Goal: Information Seeking & Learning: Learn about a topic

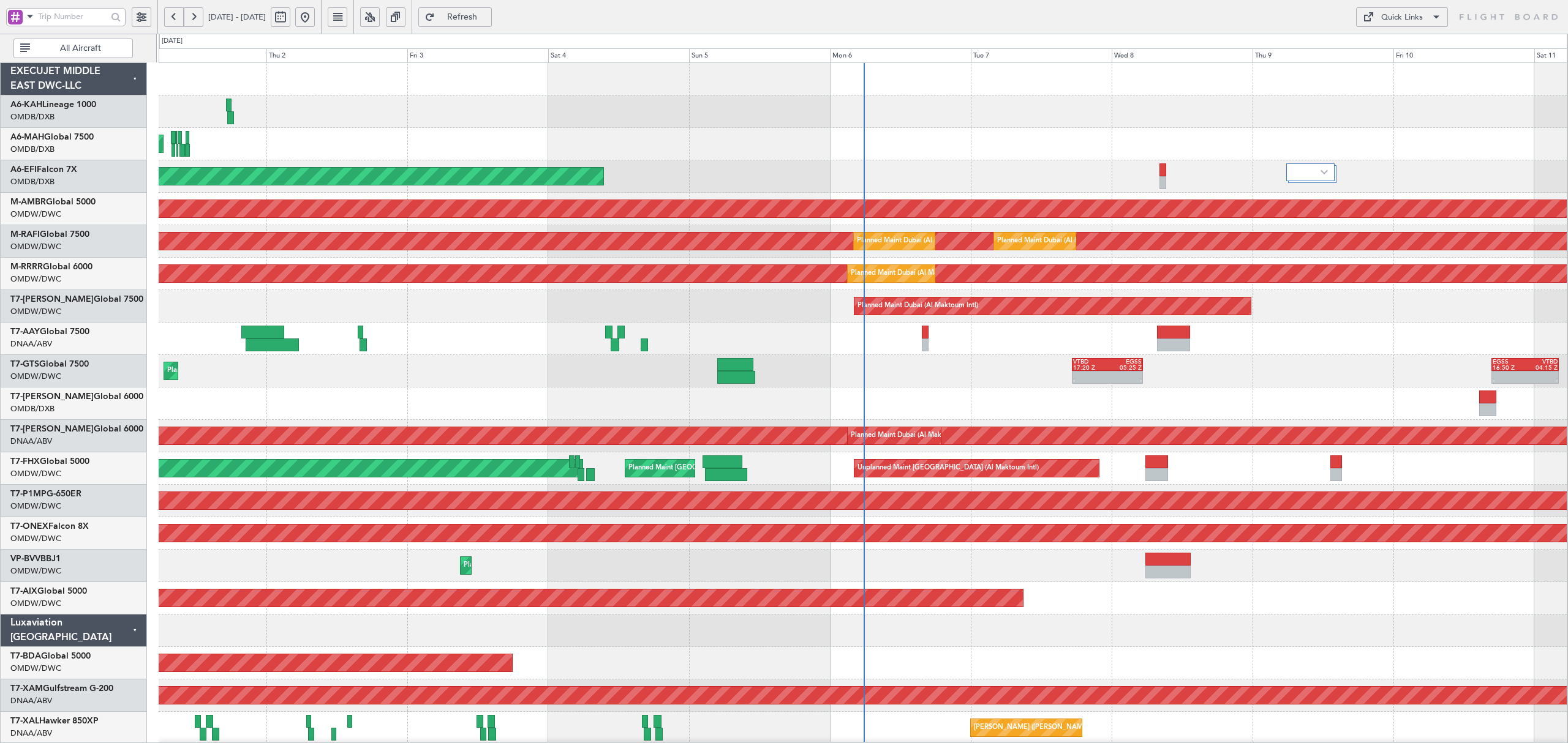
click at [106, 49] on span "All Aircraft" at bounding box center [80, 48] width 96 height 9
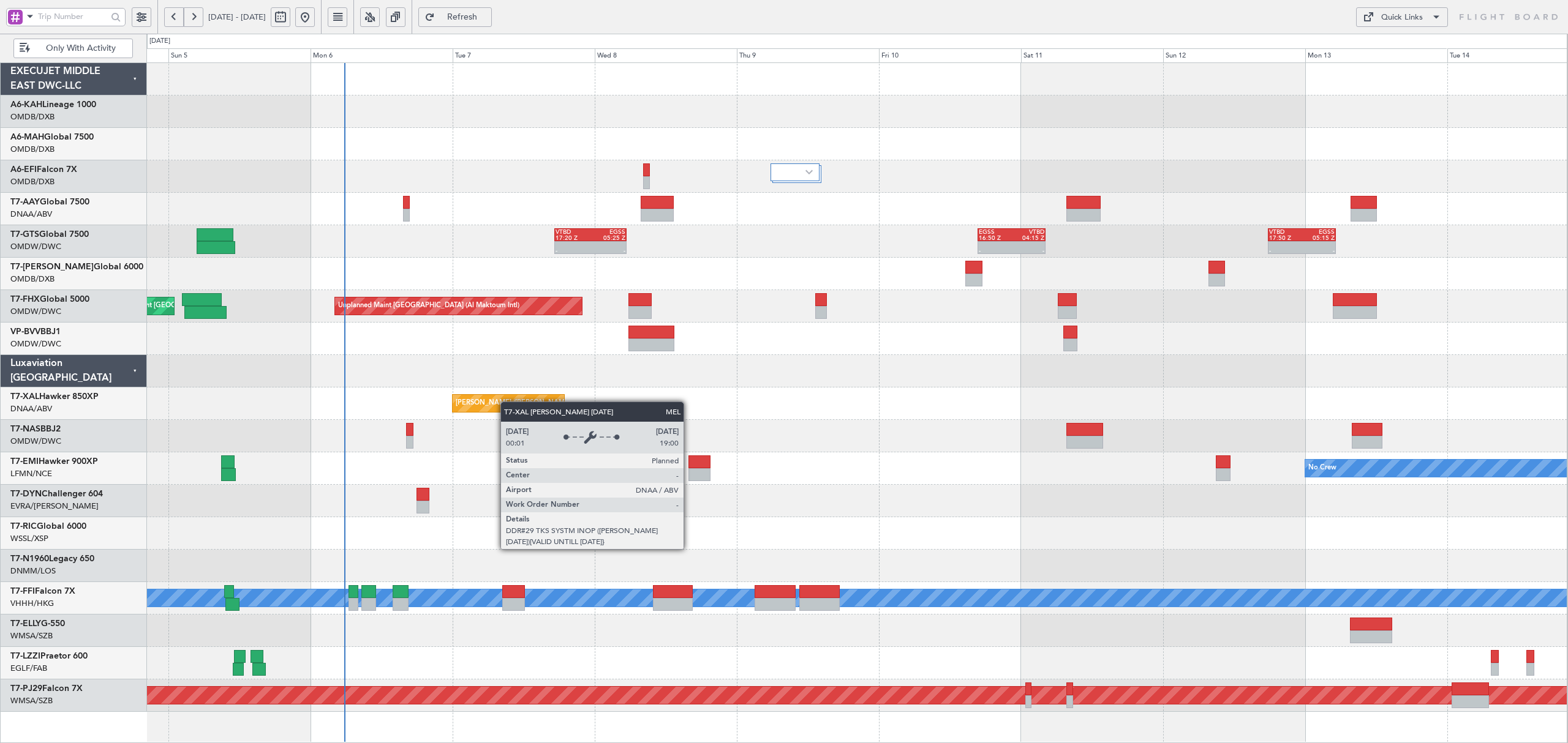
click at [456, 405] on div "AOG Maint [GEOGRAPHIC_DATA] (Dubai Intl) - - VTBD 17:20 Z EGSS 05:25 Z - - EGSS…" at bounding box center [857, 387] width 1421 height 649
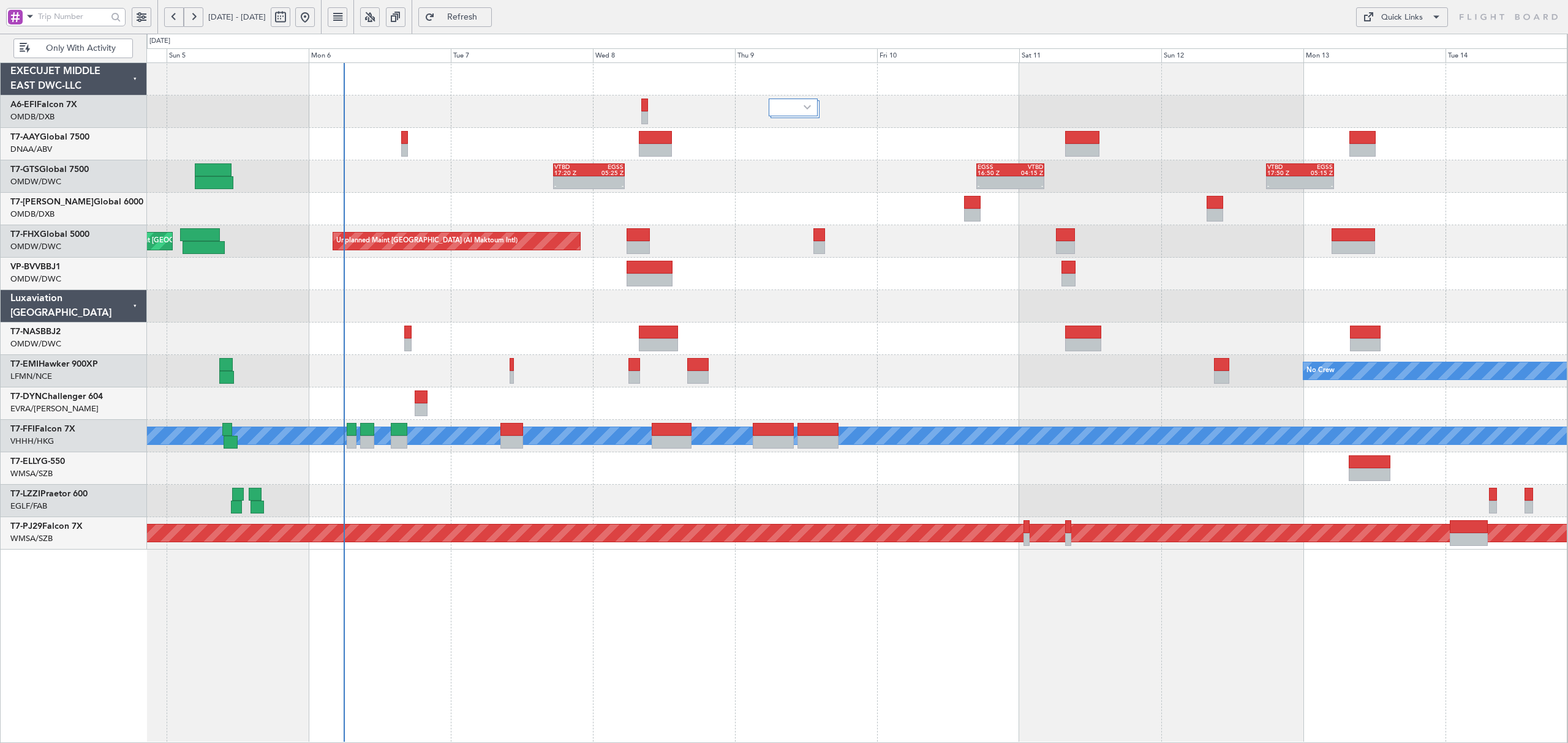
click at [50, 49] on span "Only With Activity" at bounding box center [80, 48] width 96 height 9
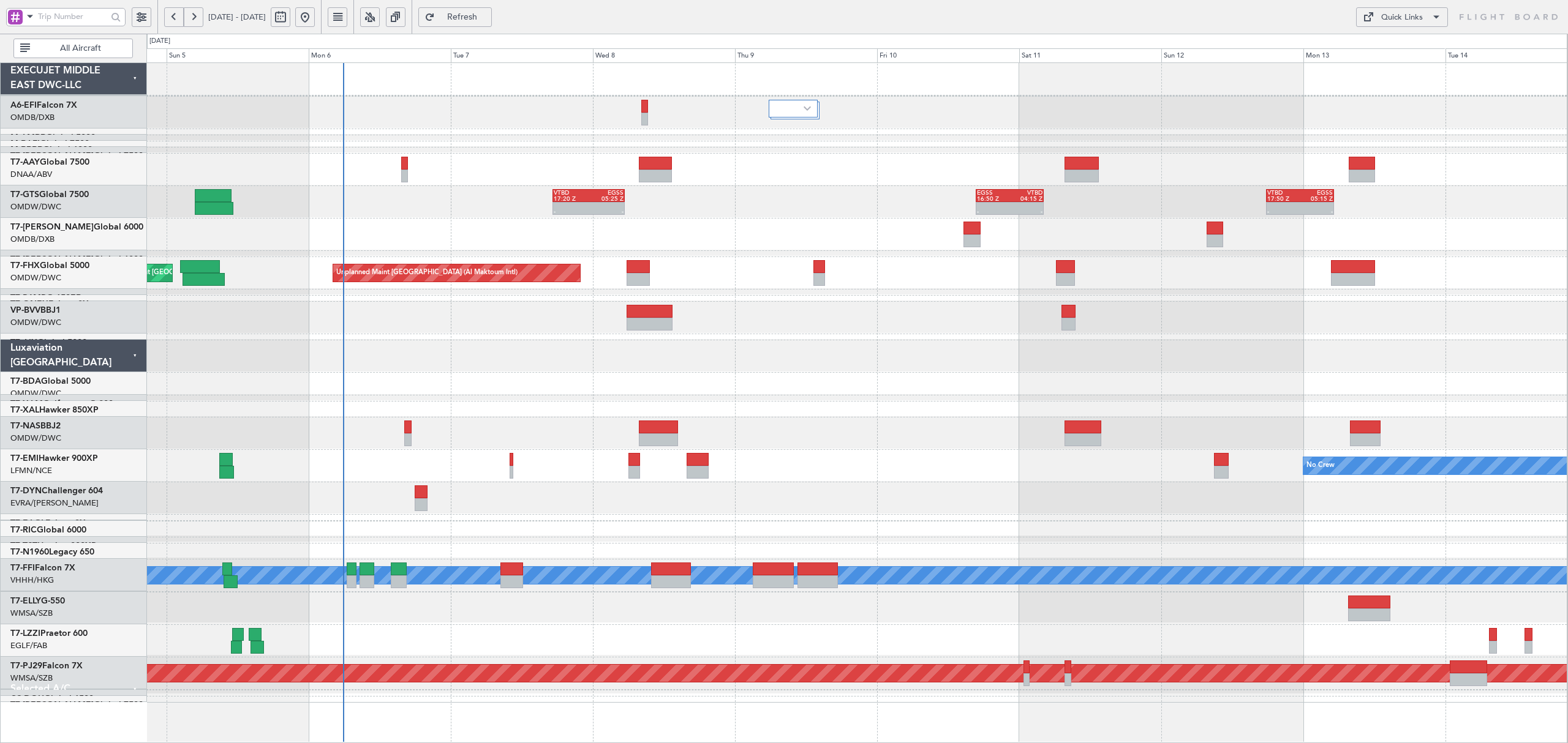
click at [419, 381] on div "AOG Maint [GEOGRAPHIC_DATA] (Dubai Intl) - - VTBD 17:20 Z EGSS 05:25 Z - - EGSS…" at bounding box center [857, 381] width 1421 height 637
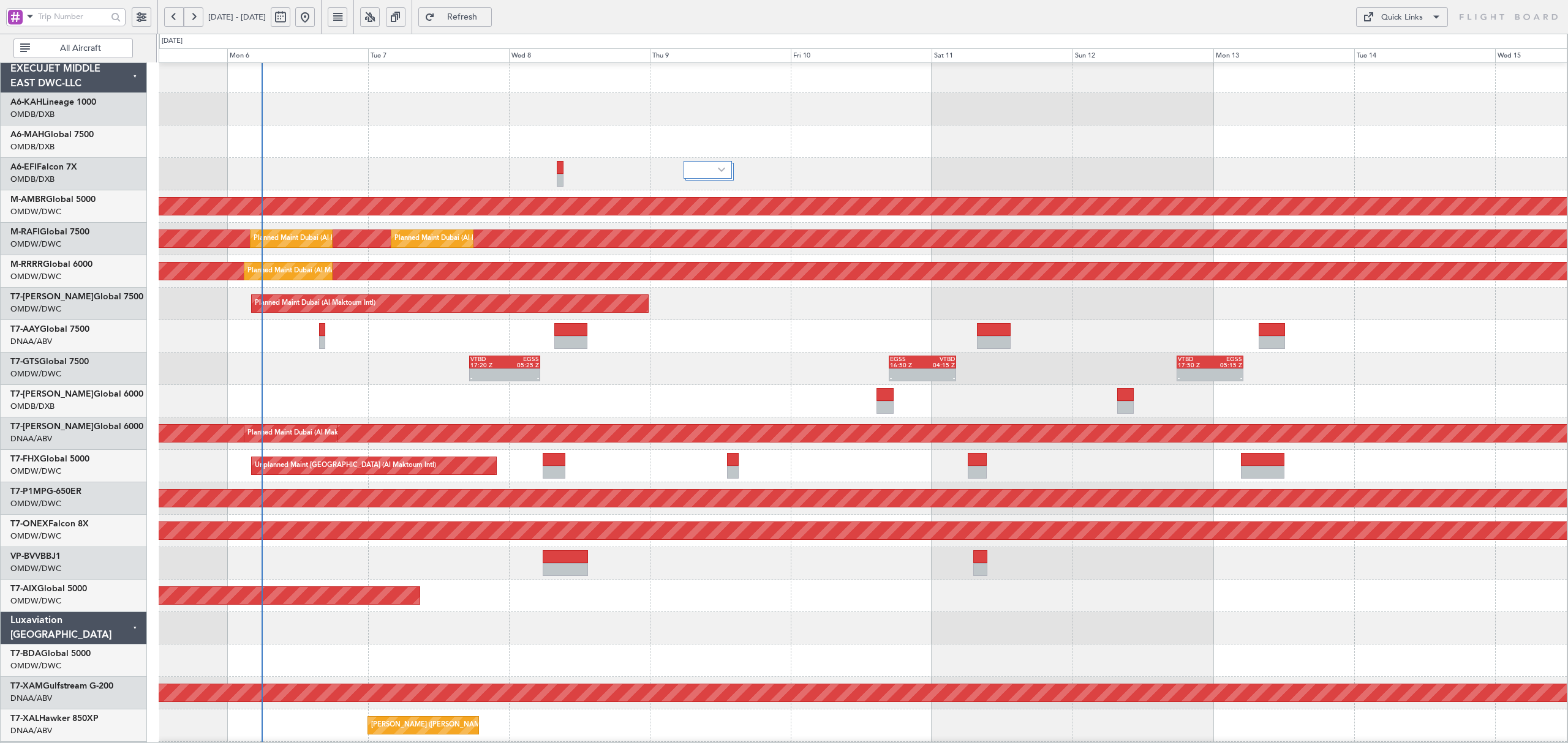
scroll to position [4, 0]
click at [570, 380] on div "- - VTBD 17:20 Z EGSS 05:25 Z - - EGSS 16:50 Z VTBD 04:15 Z - - VTBD 17:50 Z EG…" at bounding box center [862, 369] width 1408 height 33
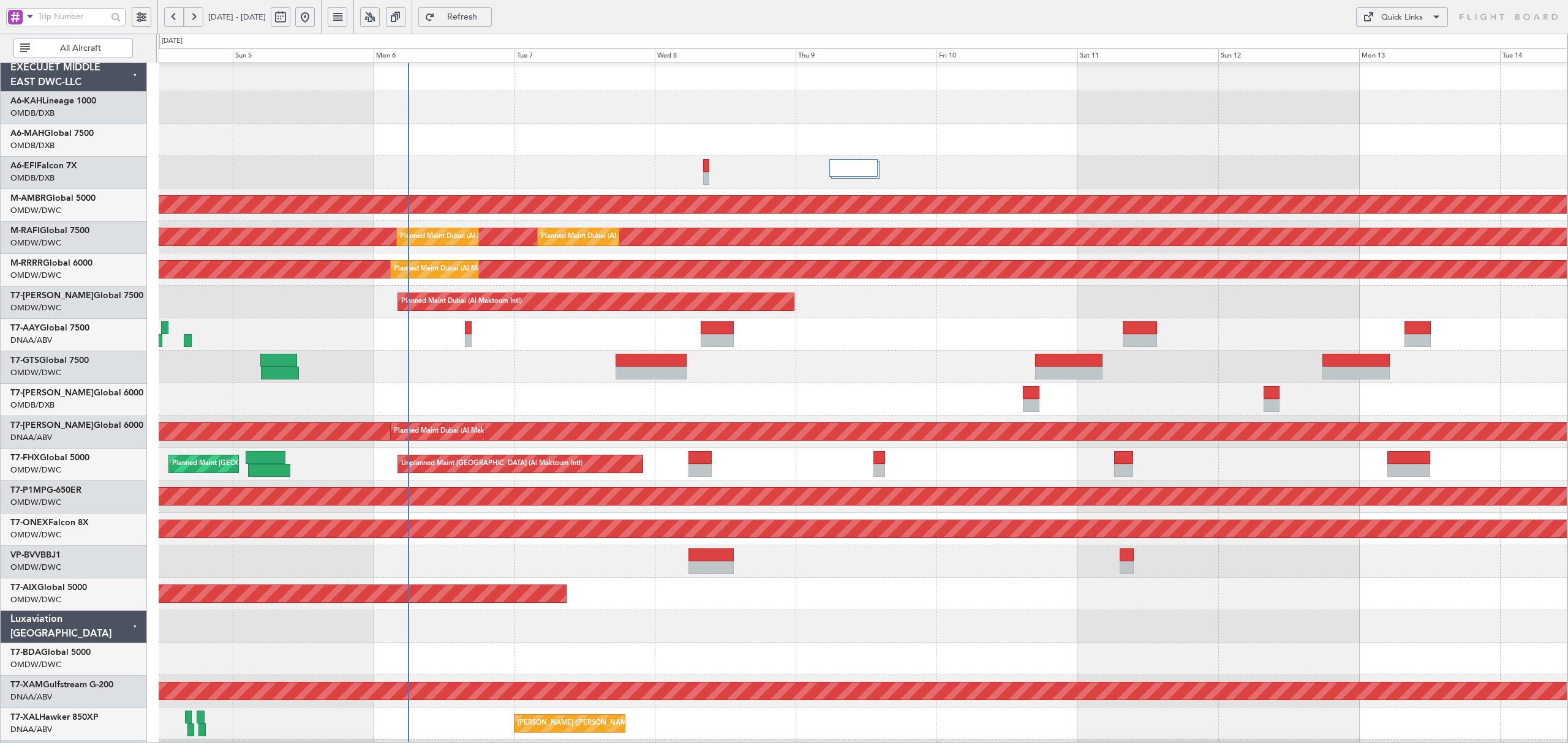
click at [62, 44] on span "All Aircraft" at bounding box center [80, 48] width 96 height 9
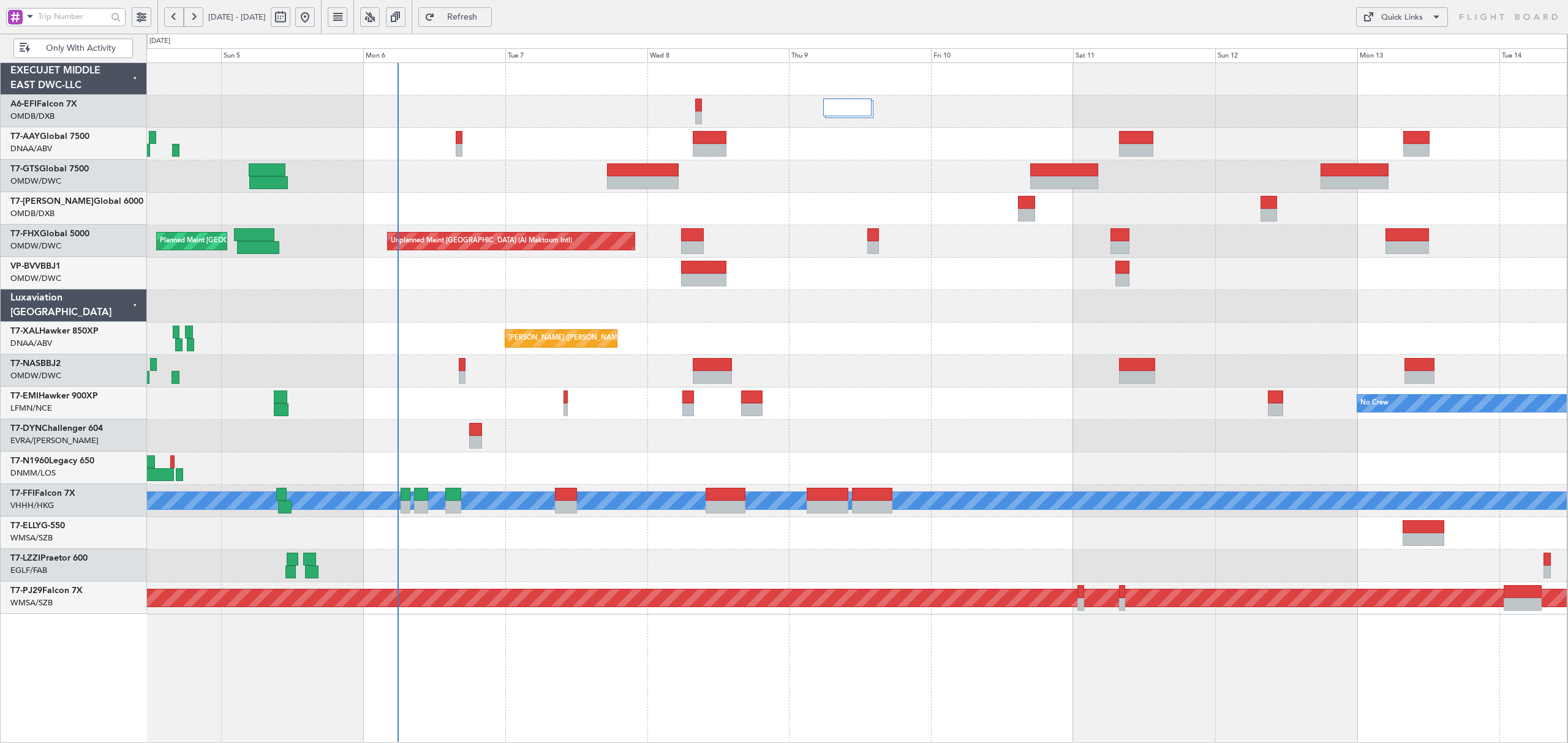
scroll to position [0, 0]
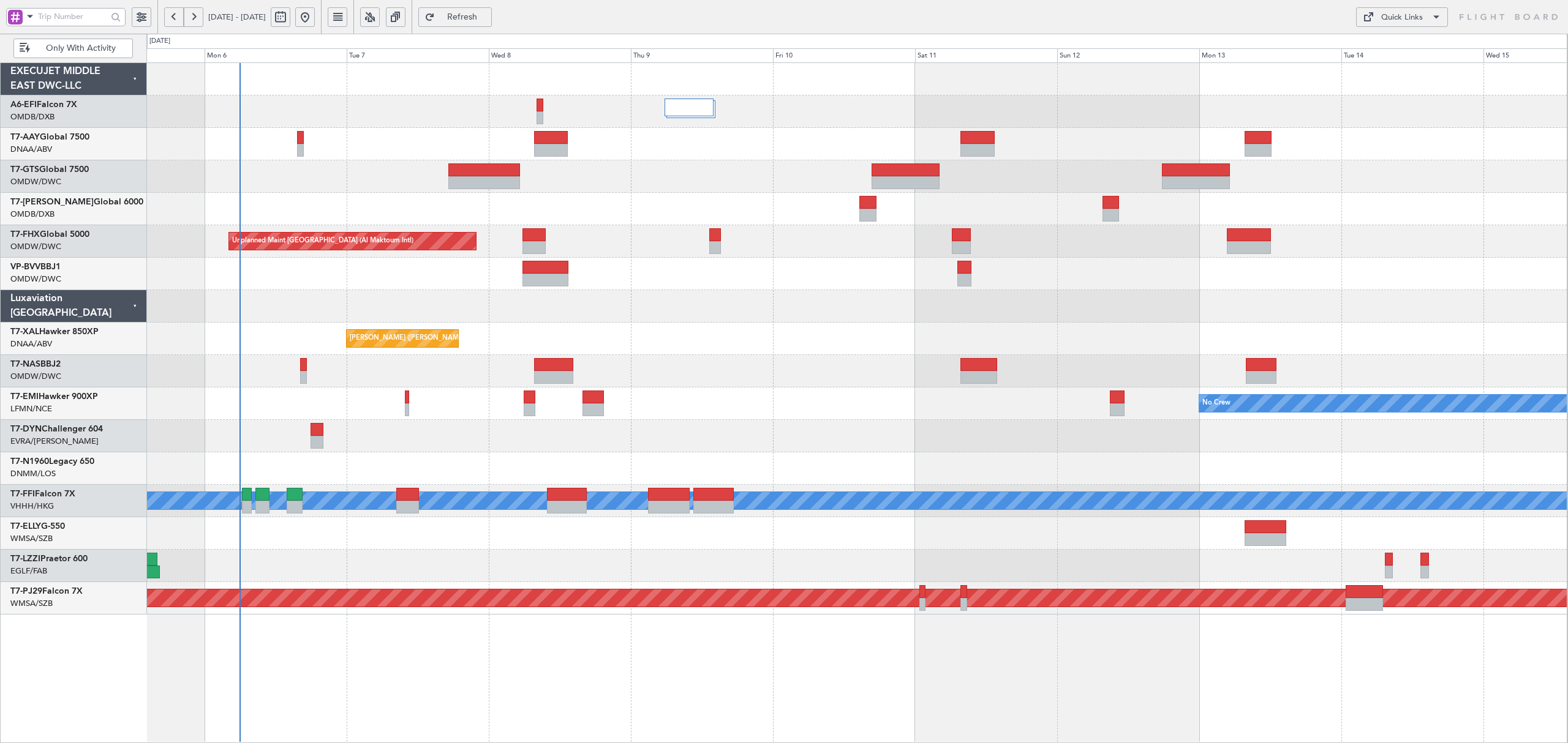
click at [288, 194] on div "AOG Maint [GEOGRAPHIC_DATA] (Dubai Intl) Unplanned Maint [GEOGRAPHIC_DATA] (Al …" at bounding box center [857, 338] width 1421 height 552
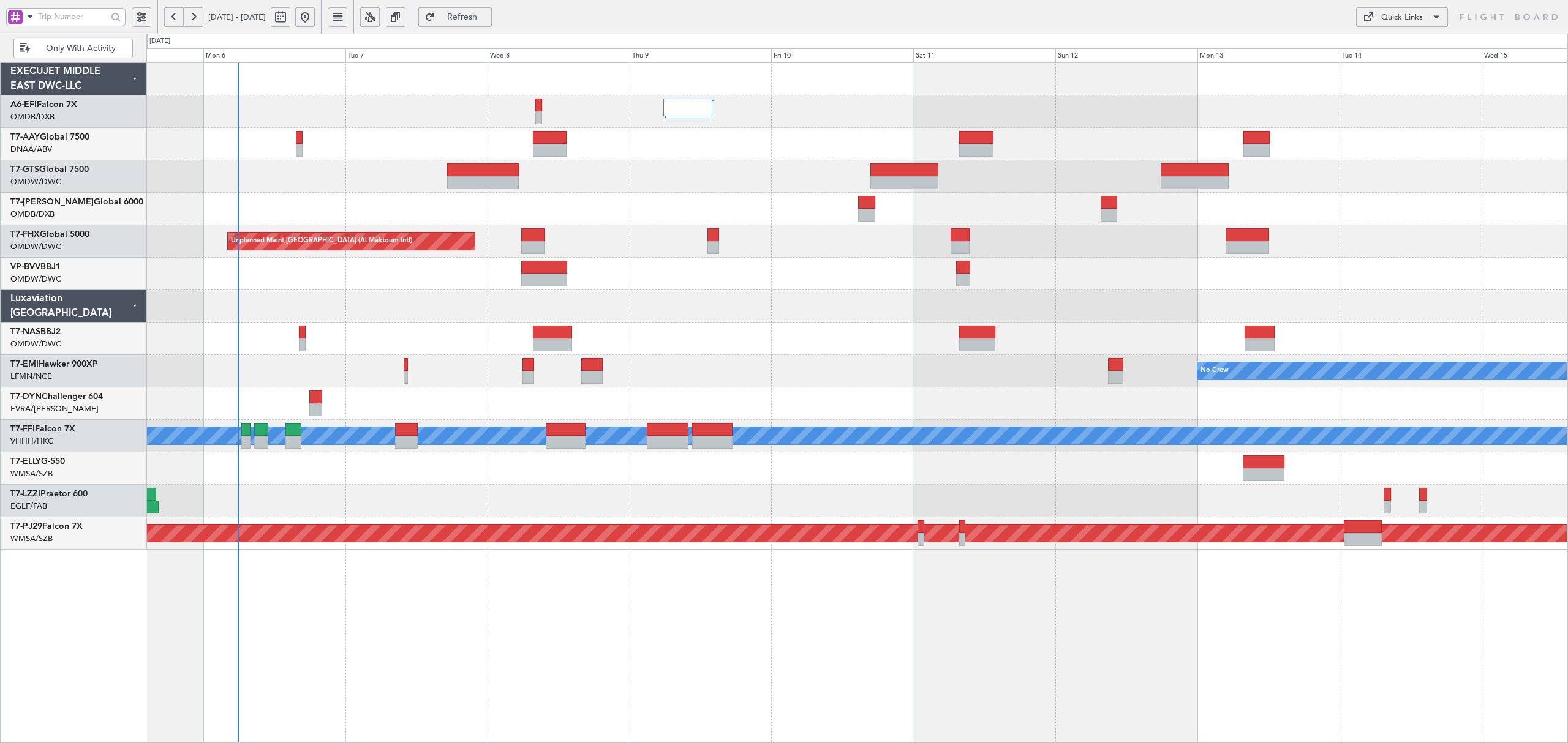
click at [87, 50] on span "Only With Activity" at bounding box center [80, 48] width 96 height 9
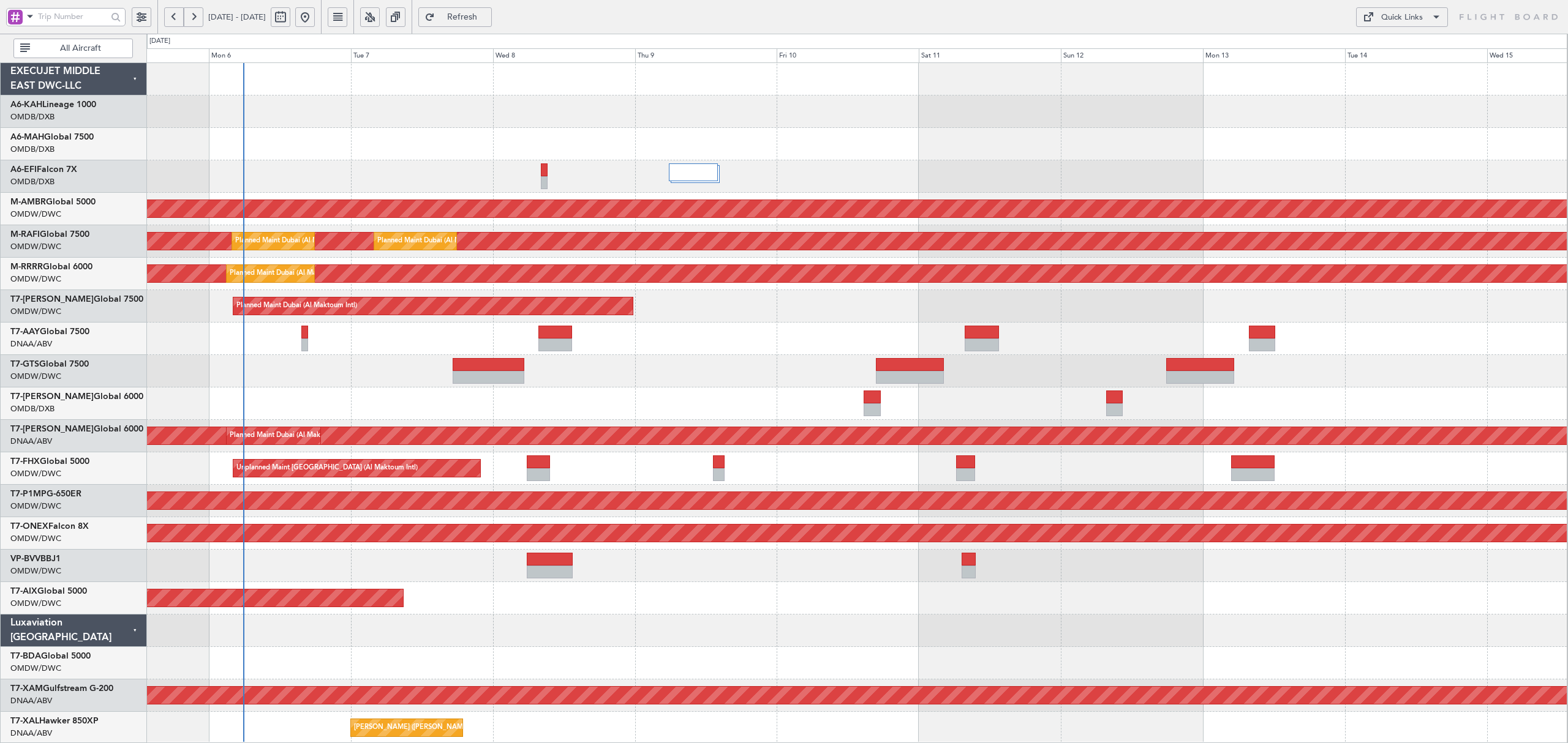
scroll to position [1, 0]
click at [261, 256] on div "AOG Maint [GEOGRAPHIC_DATA] (Dubai Intl) Planned Maint [GEOGRAPHIC_DATA] (Selet…" at bounding box center [857, 663] width 1421 height 1201
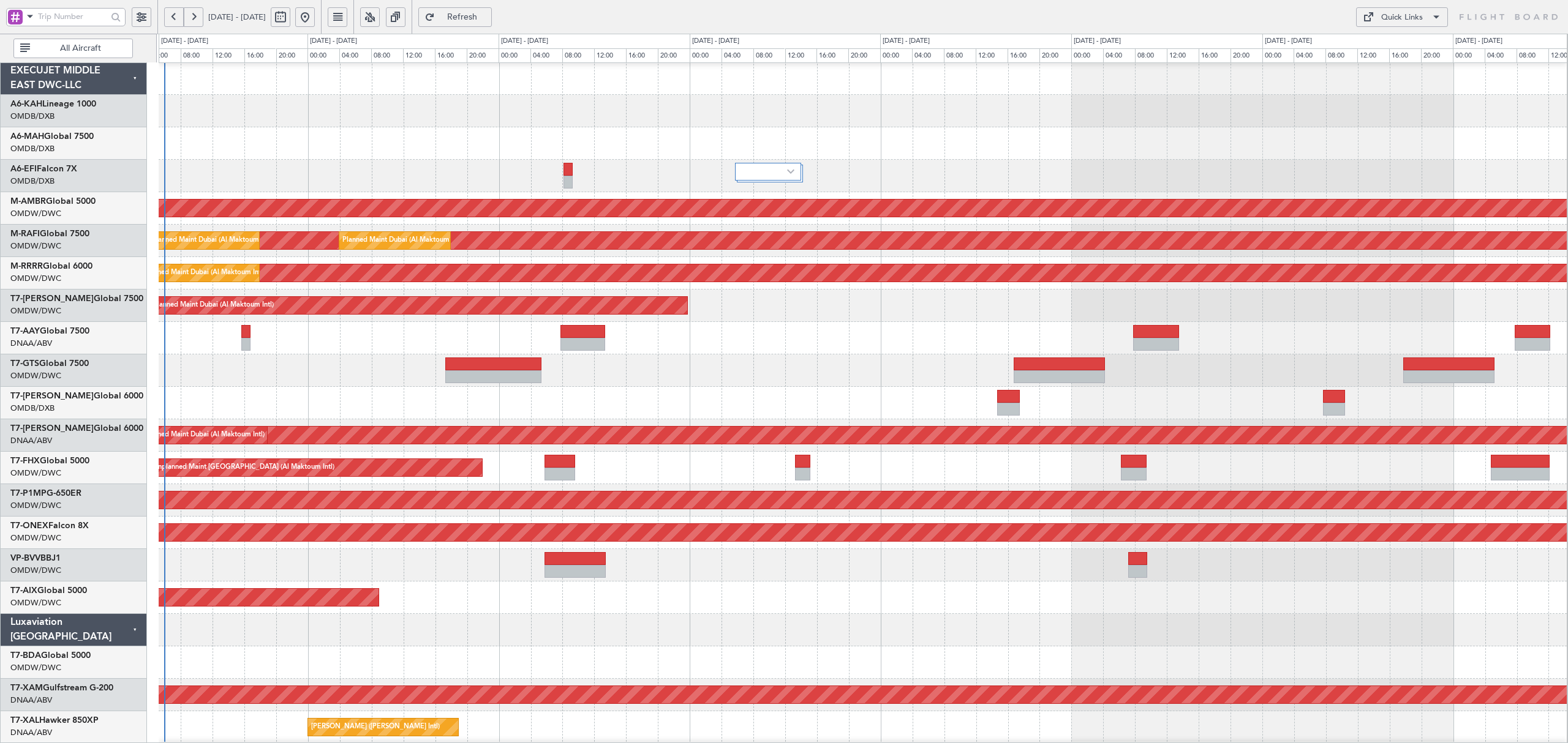
click at [80, 46] on span "All Aircraft" at bounding box center [80, 48] width 96 height 9
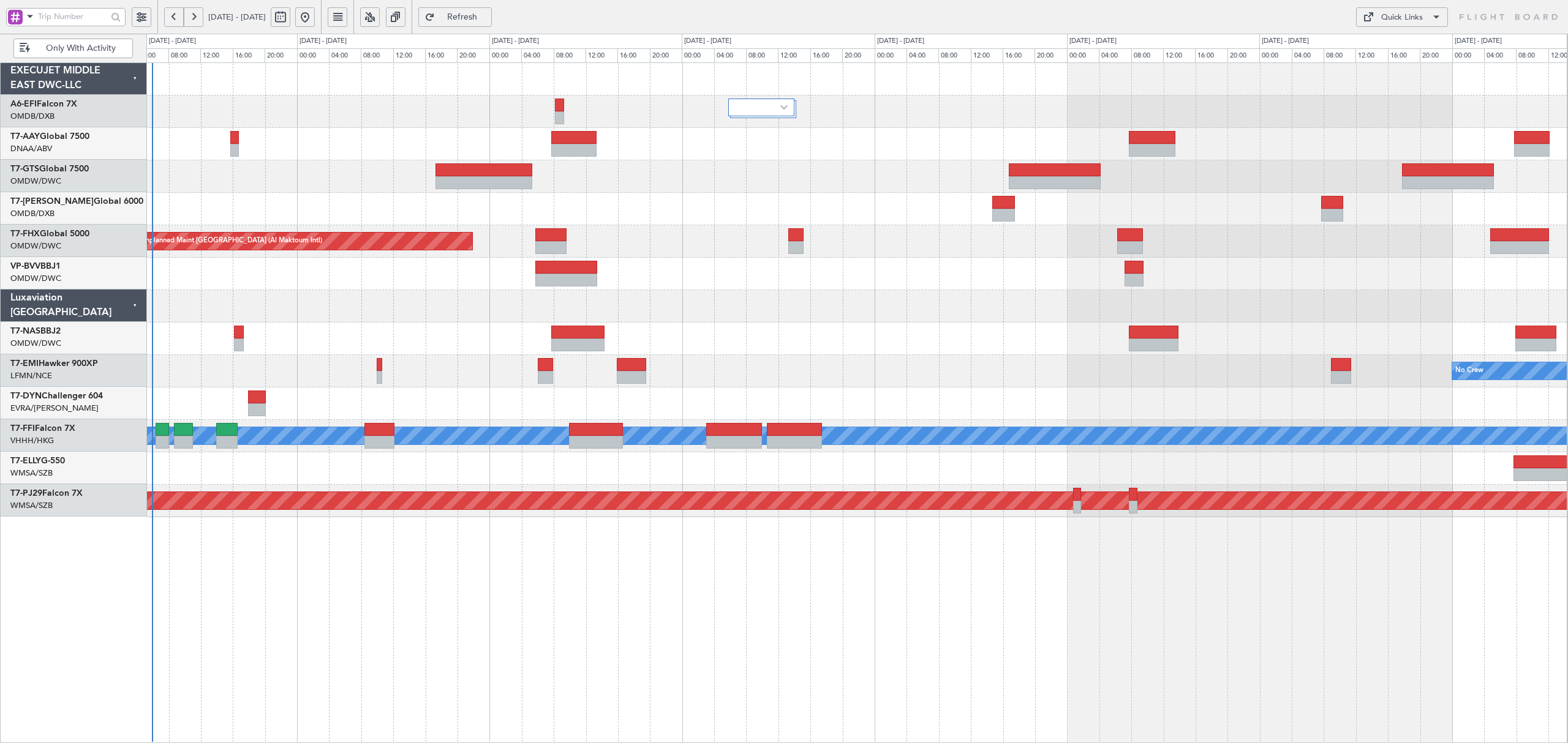
scroll to position [0, 0]
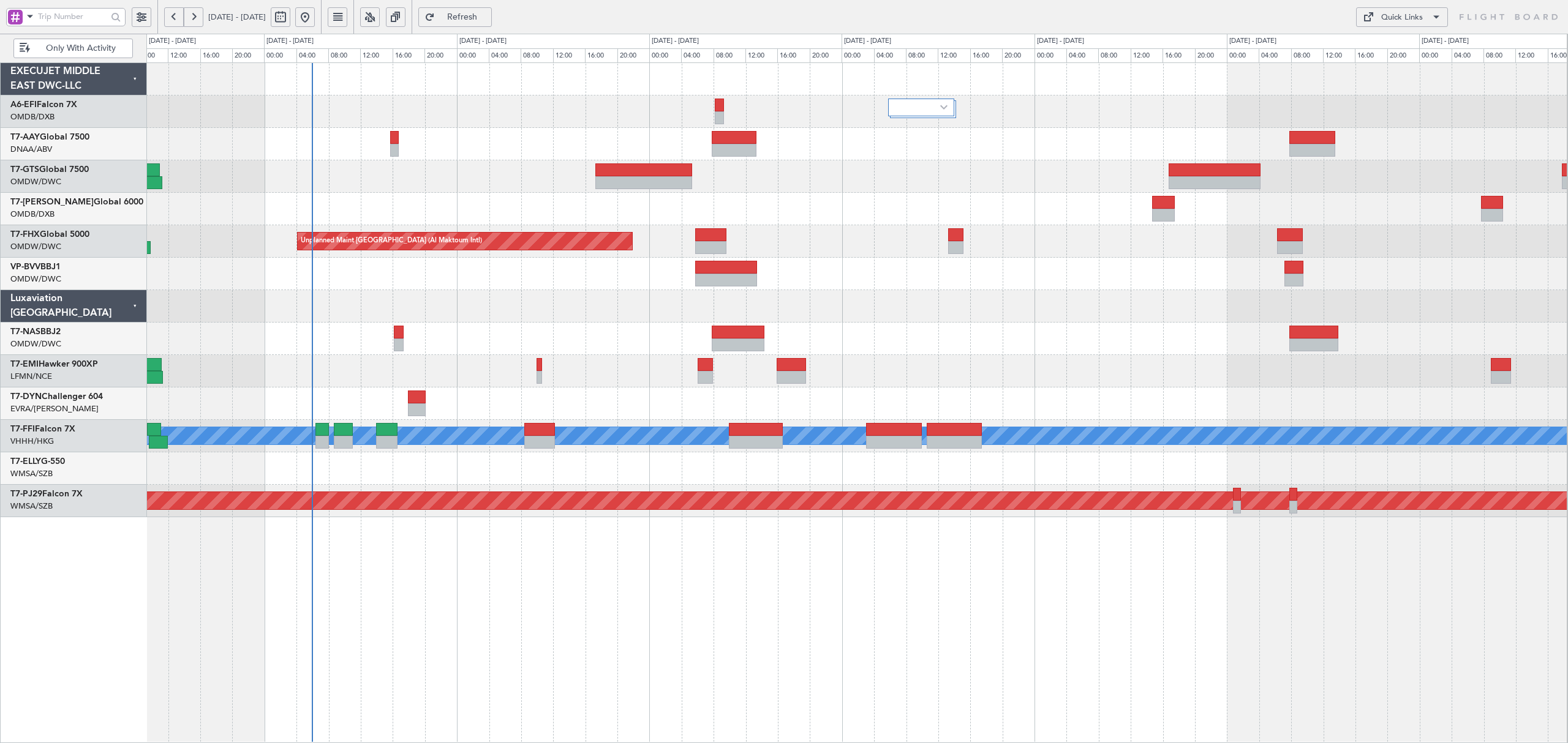
click at [549, 308] on div at bounding box center [857, 306] width 1421 height 33
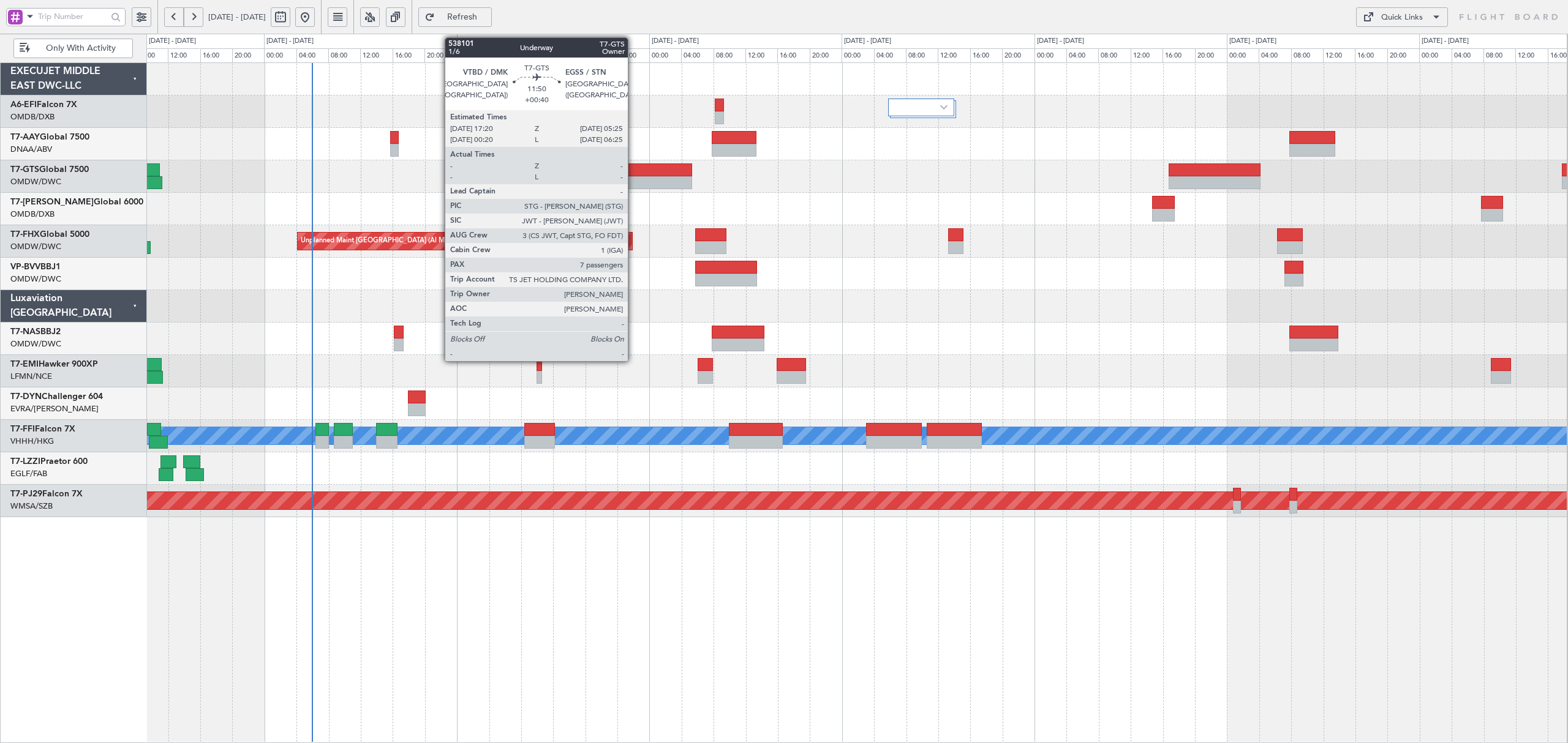
click at [633, 167] on div at bounding box center [644, 170] width 97 height 13
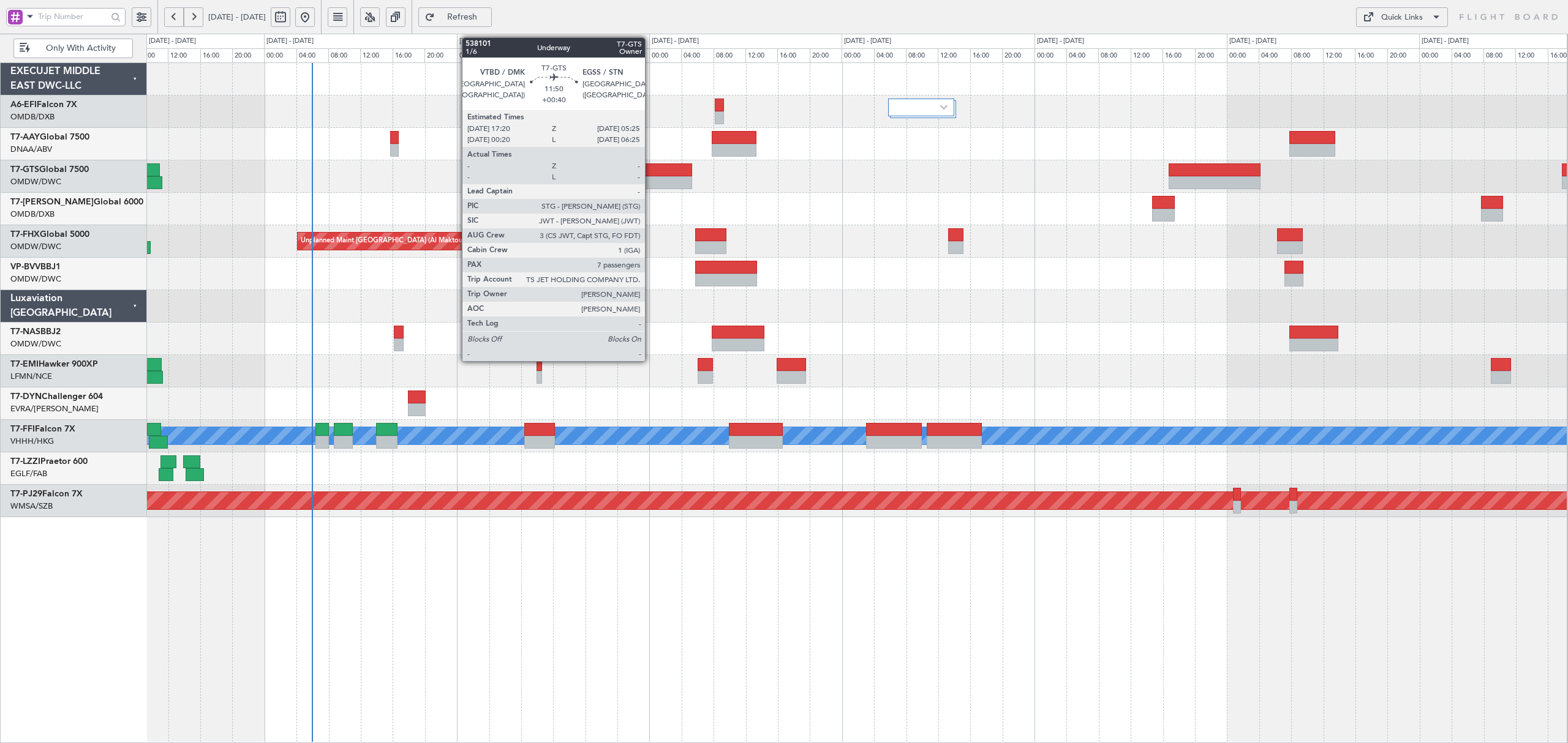
click at [650, 184] on div at bounding box center [644, 182] width 97 height 13
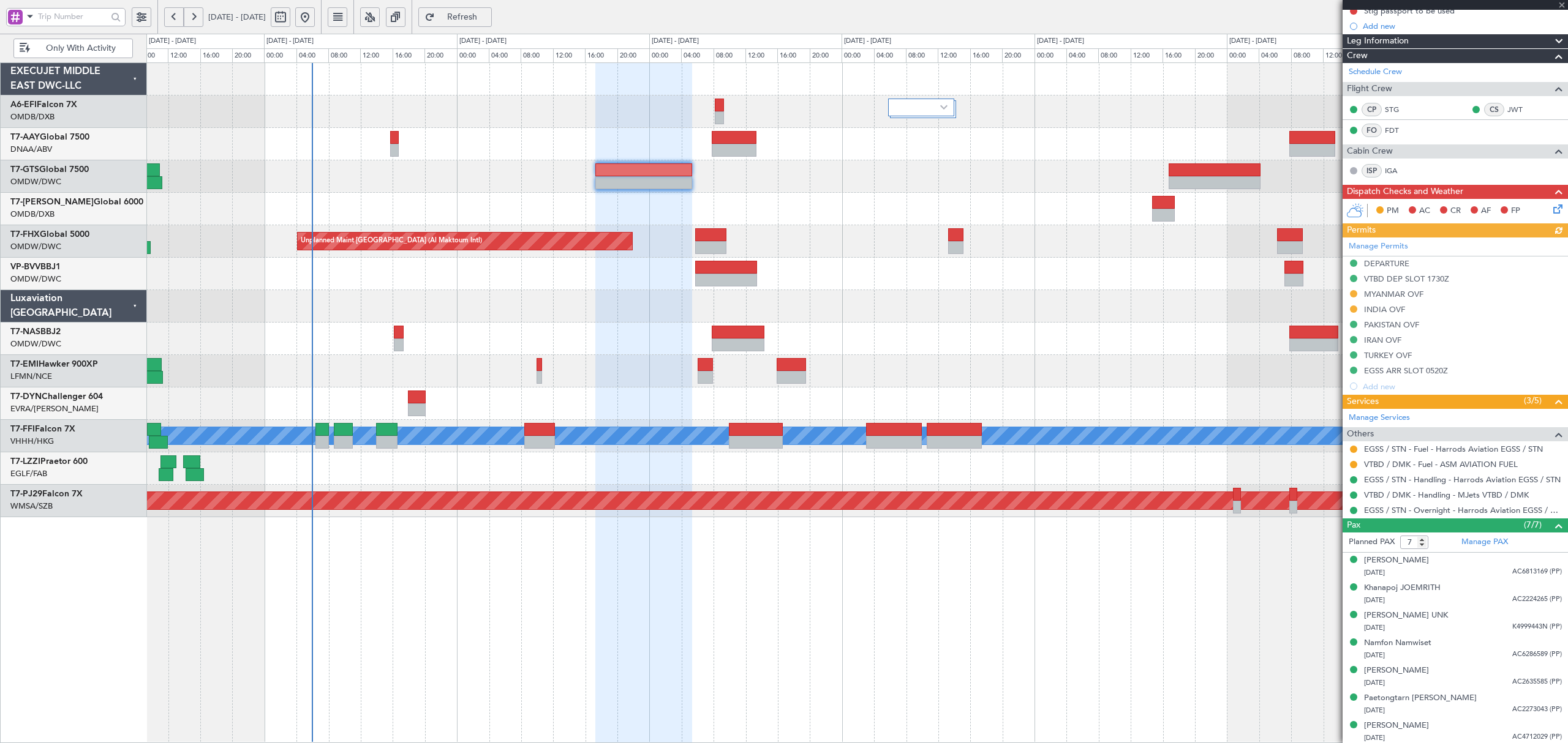
scroll to position [182, 0]
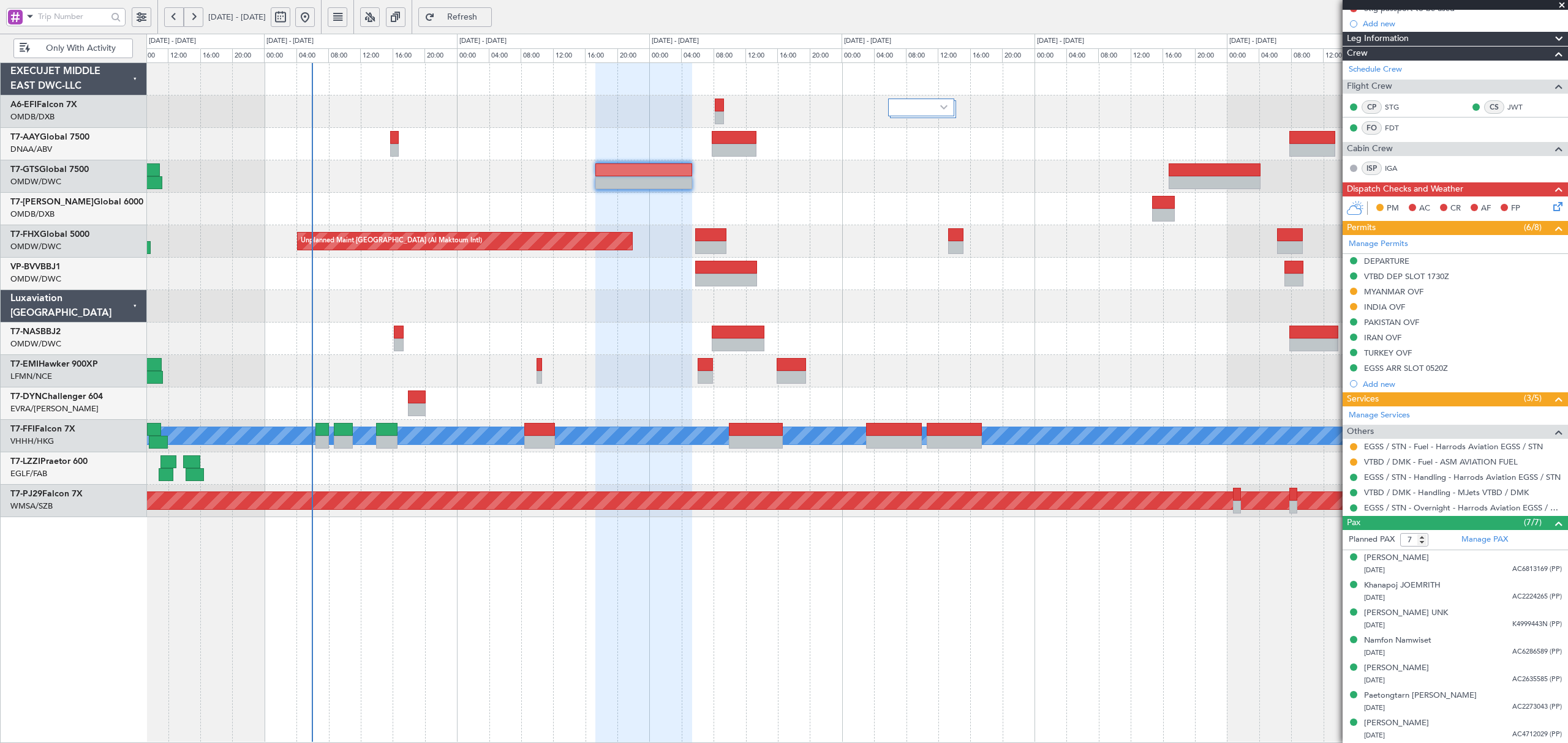
click at [80, 47] on span "Only With Activity" at bounding box center [80, 48] width 96 height 9
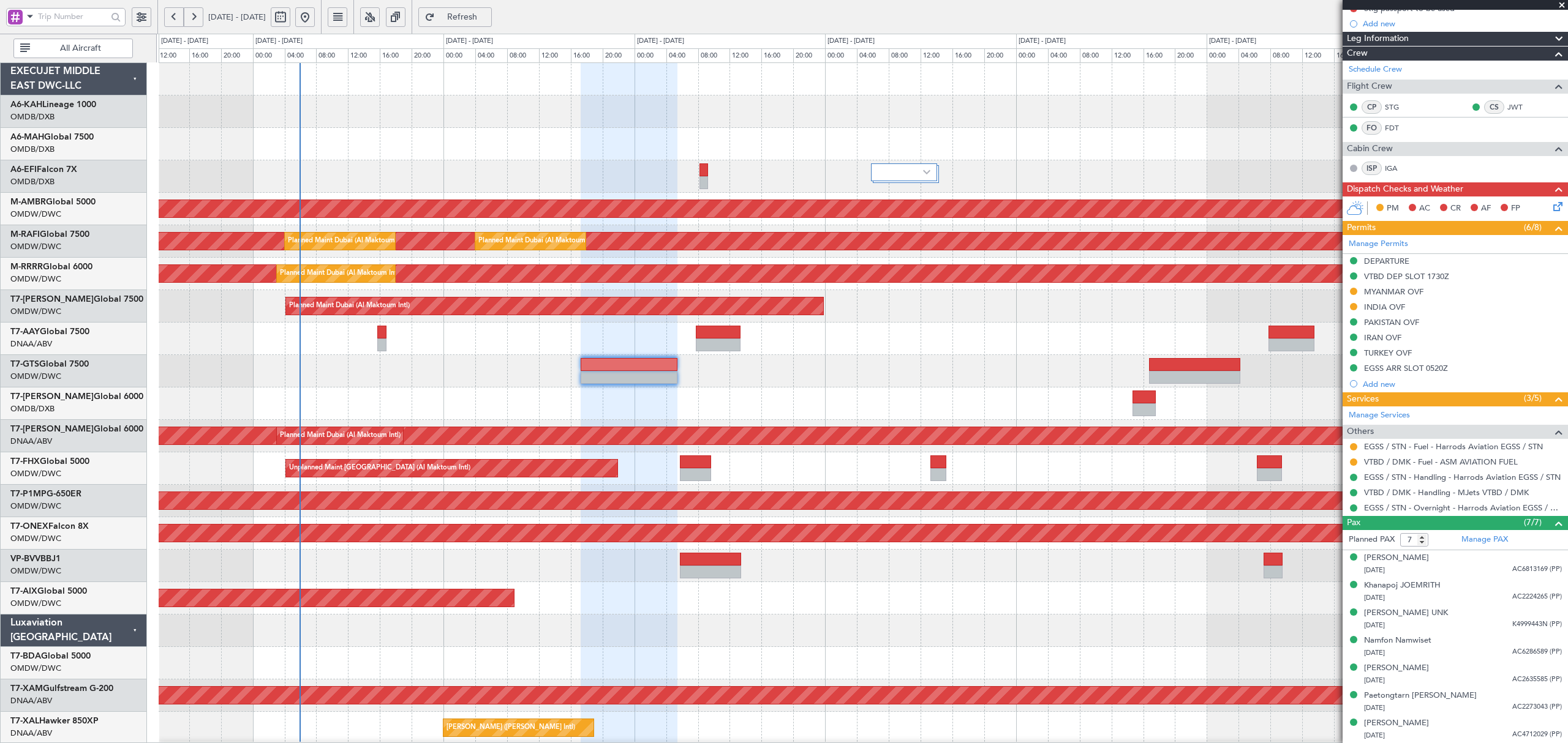
click at [276, 199] on div "AOG Maint [GEOGRAPHIC_DATA] (Dubai Intl) Planned Maint [GEOGRAPHIC_DATA] (Selet…" at bounding box center [862, 663] width 1408 height 1201
drag, startPoint x: 1468, startPoint y: 698, endPoint x: 1390, endPoint y: 710, distance: 78.9
click at [1390, 710] on div "Paetongtarn [PERSON_NAME] [DATE] AC2273043 (PP)" at bounding box center [1463, 702] width 198 height 24
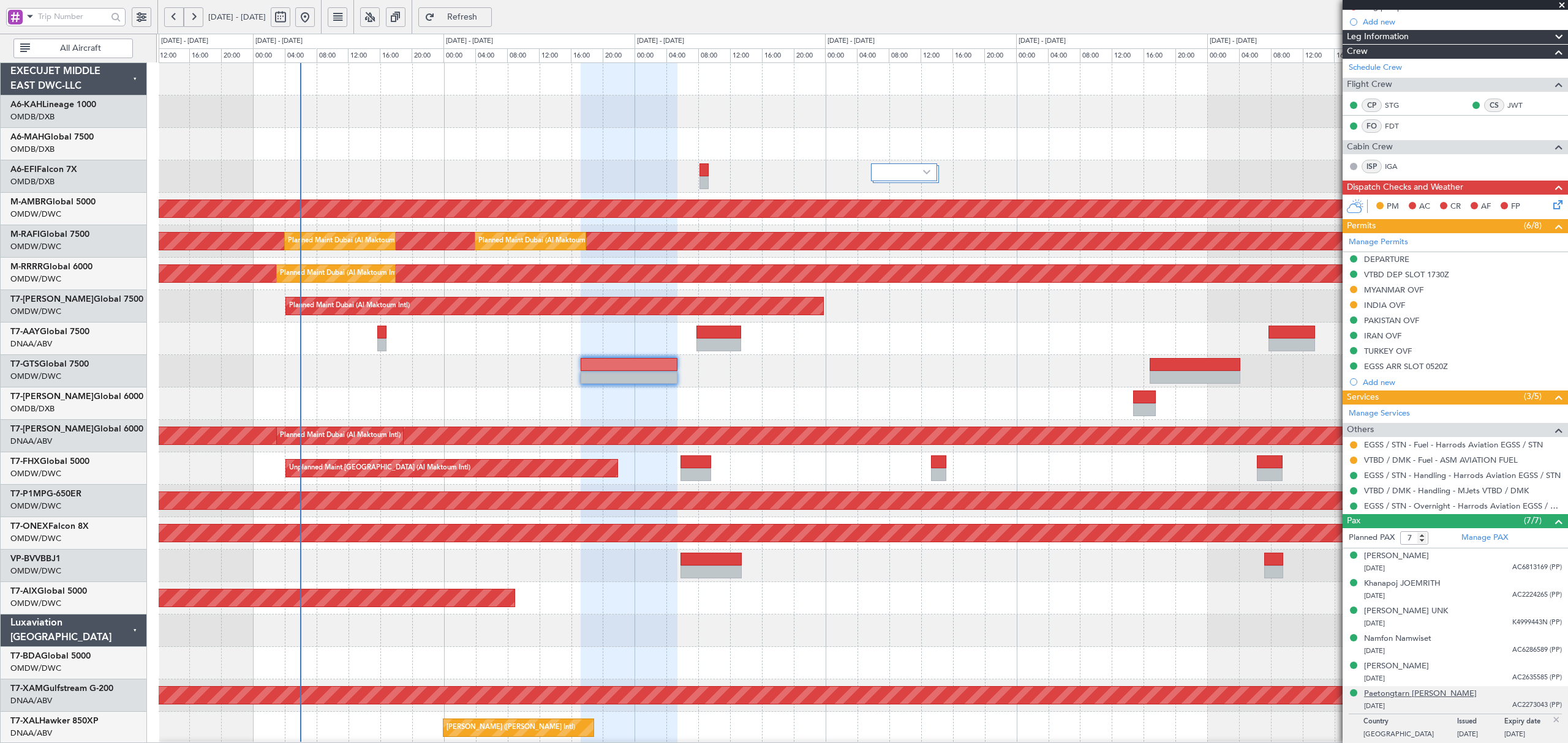
click at [1407, 695] on div "Paetongtarn [PERSON_NAME]" at bounding box center [1420, 694] width 112 height 12
click at [437, 422] on div "AOG Maint Dubai (Al Maktoum Intl) Planned Maint [GEOGRAPHIC_DATA] (Al Maktoum I…" at bounding box center [862, 436] width 1408 height 33
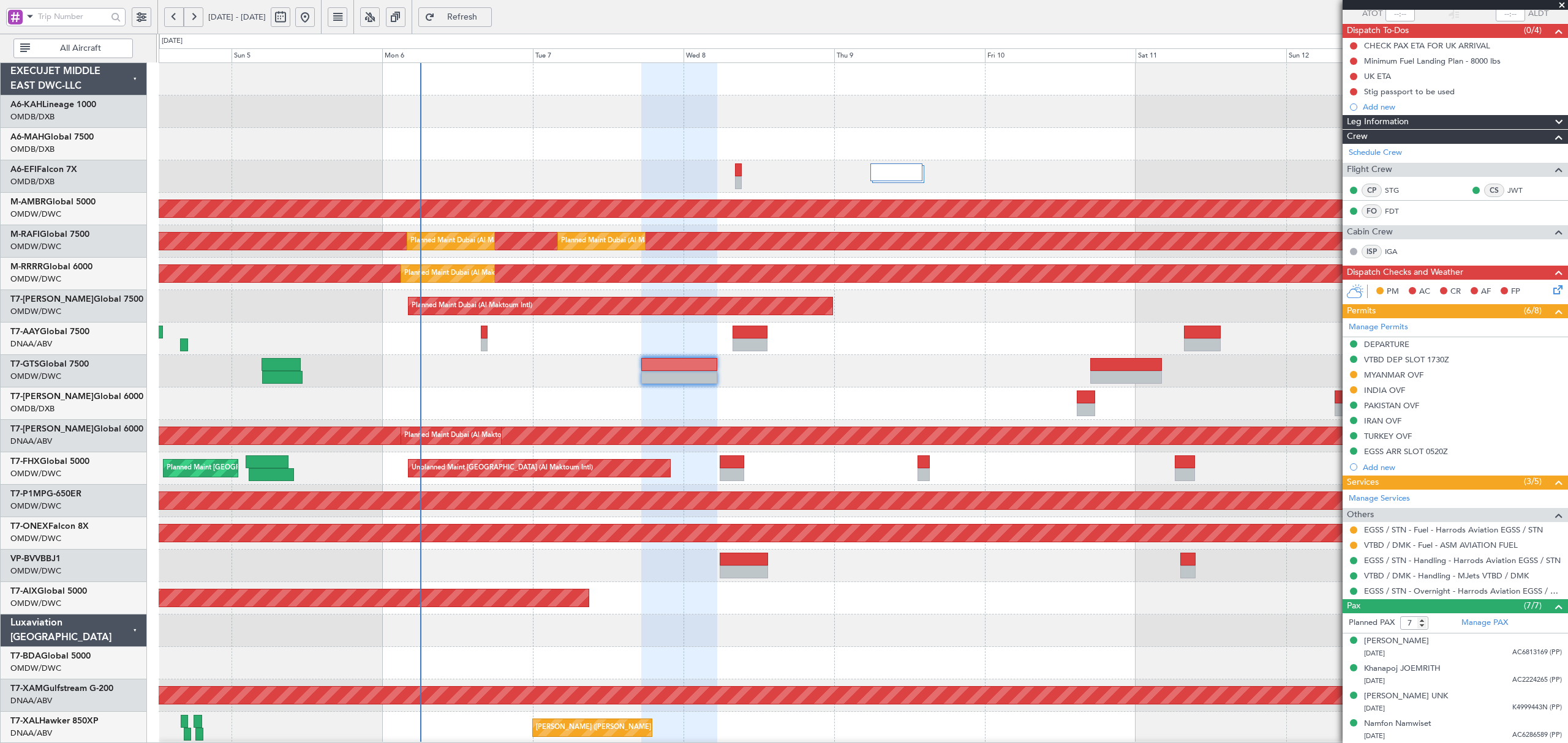
scroll to position [0, 0]
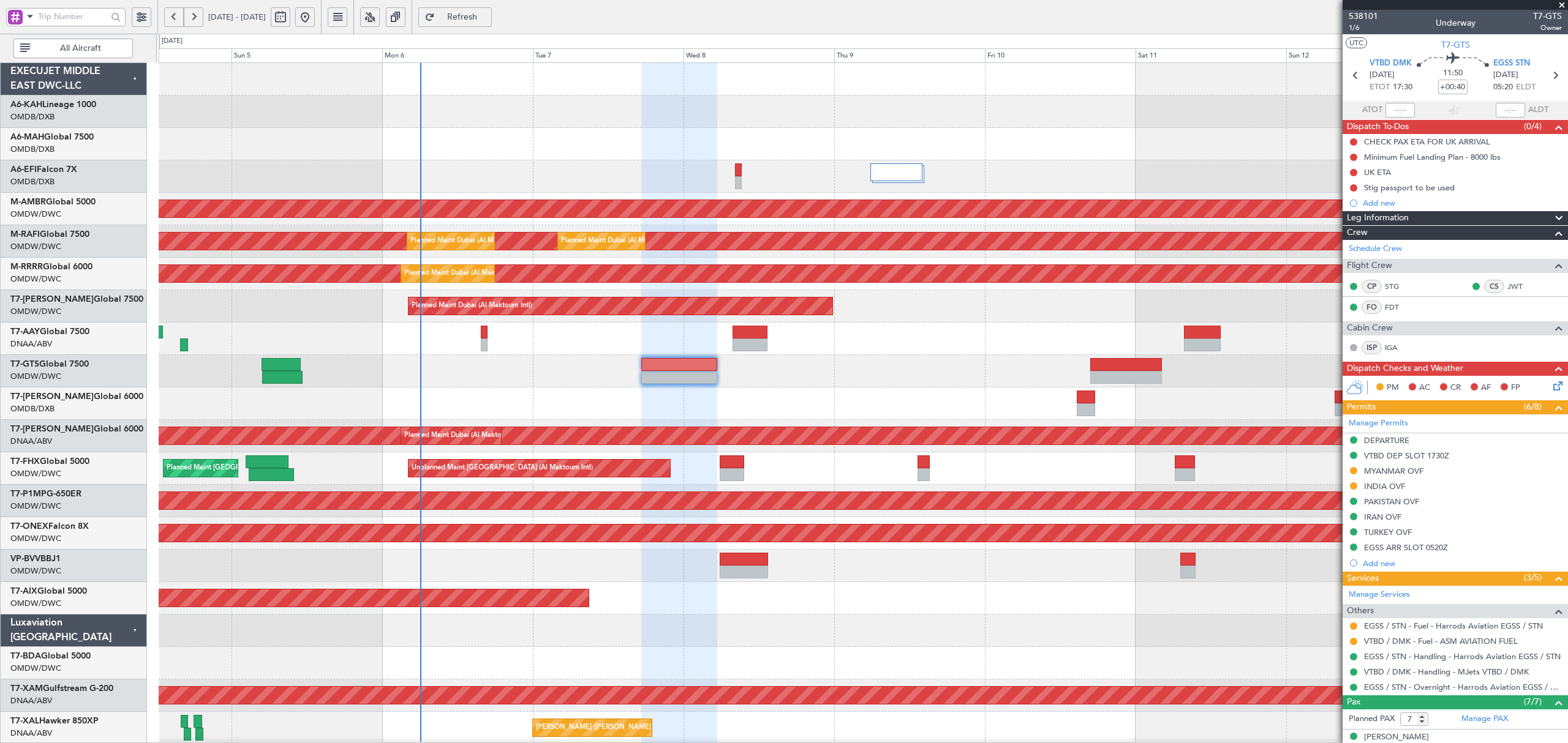
click at [975, 382] on div at bounding box center [862, 371] width 1408 height 33
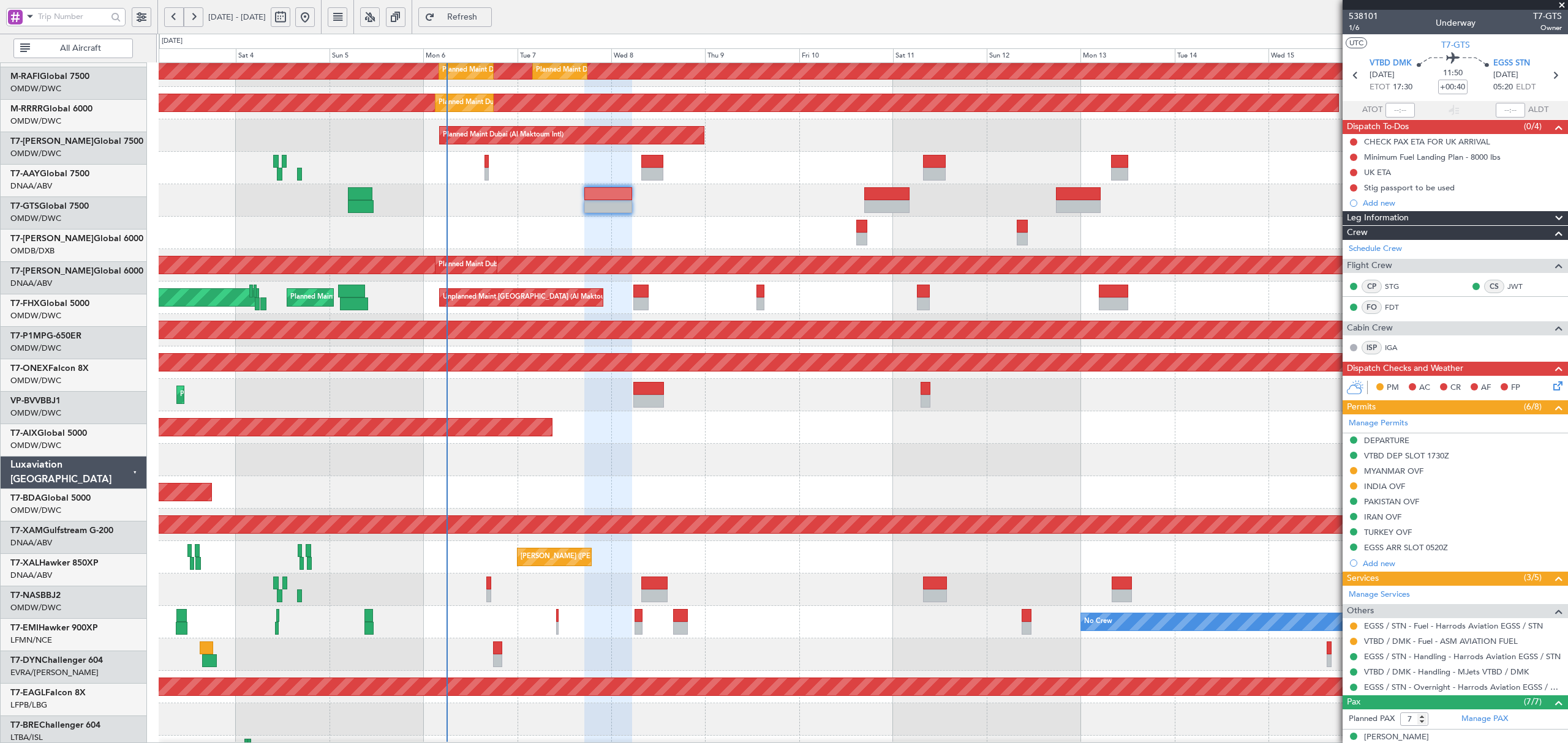
scroll to position [170, 0]
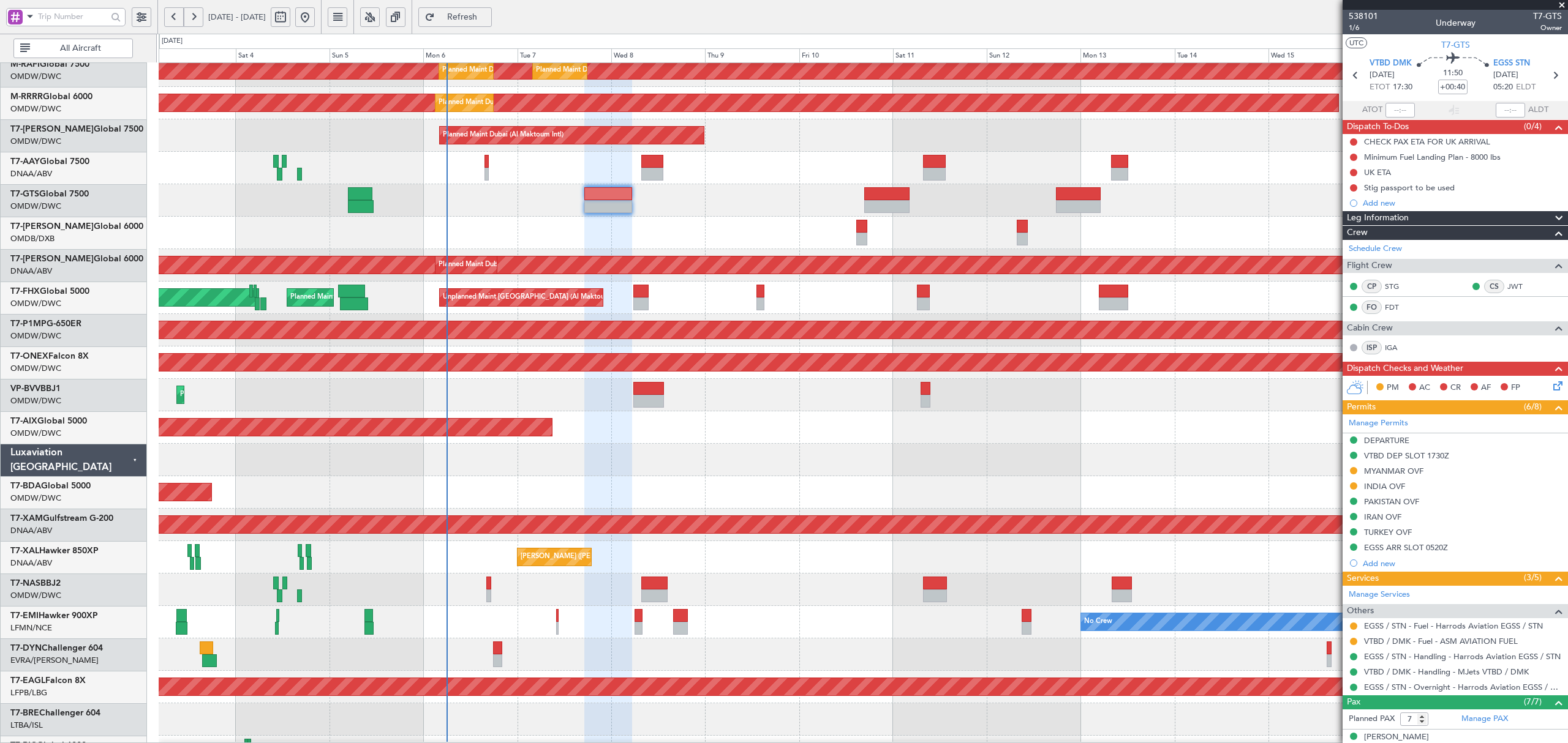
click at [237, 460] on div at bounding box center [862, 459] width 1408 height 33
click at [900, 401] on div "Planned Maint Dubai (Al Maktoum Intl)" at bounding box center [862, 395] width 1408 height 33
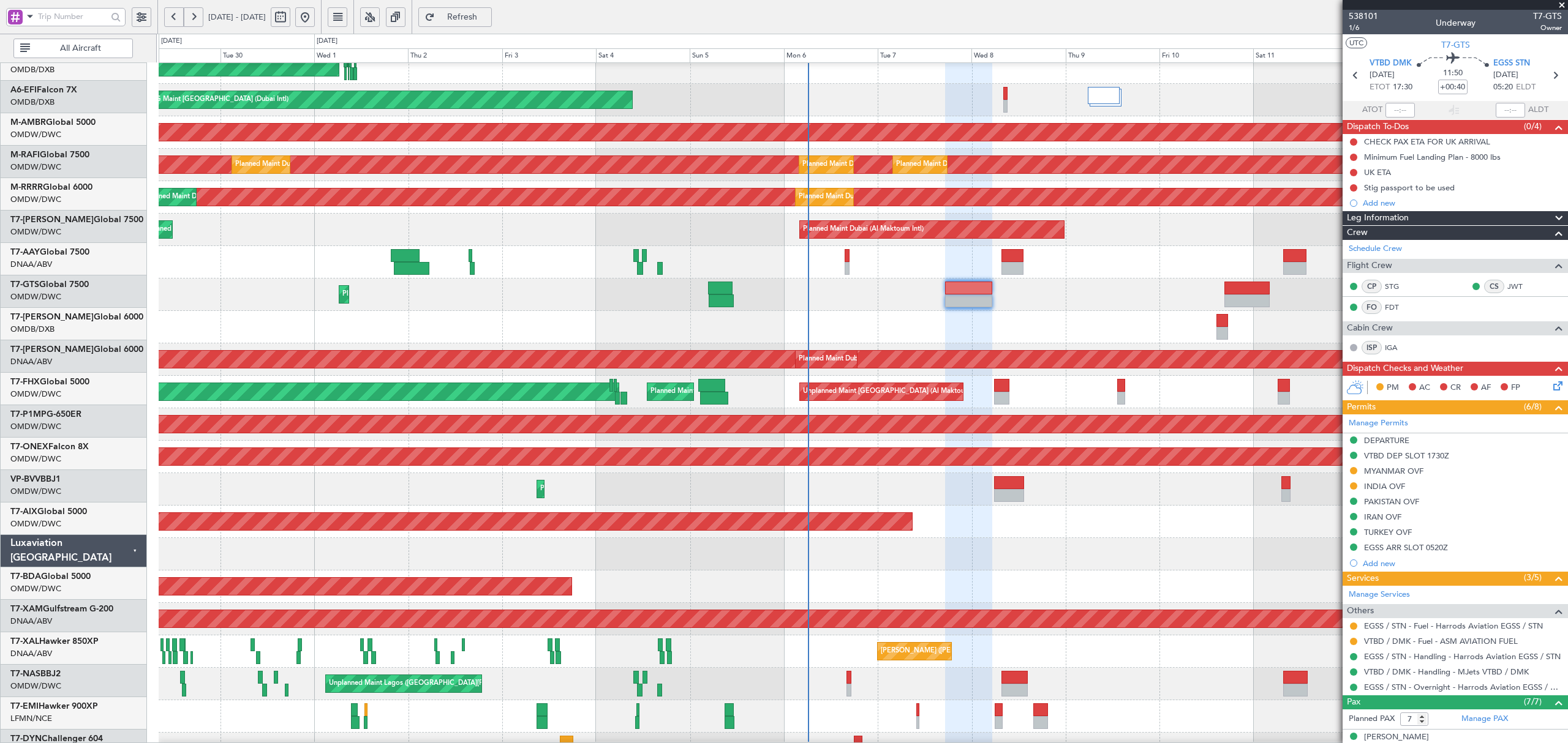
scroll to position [67, 0]
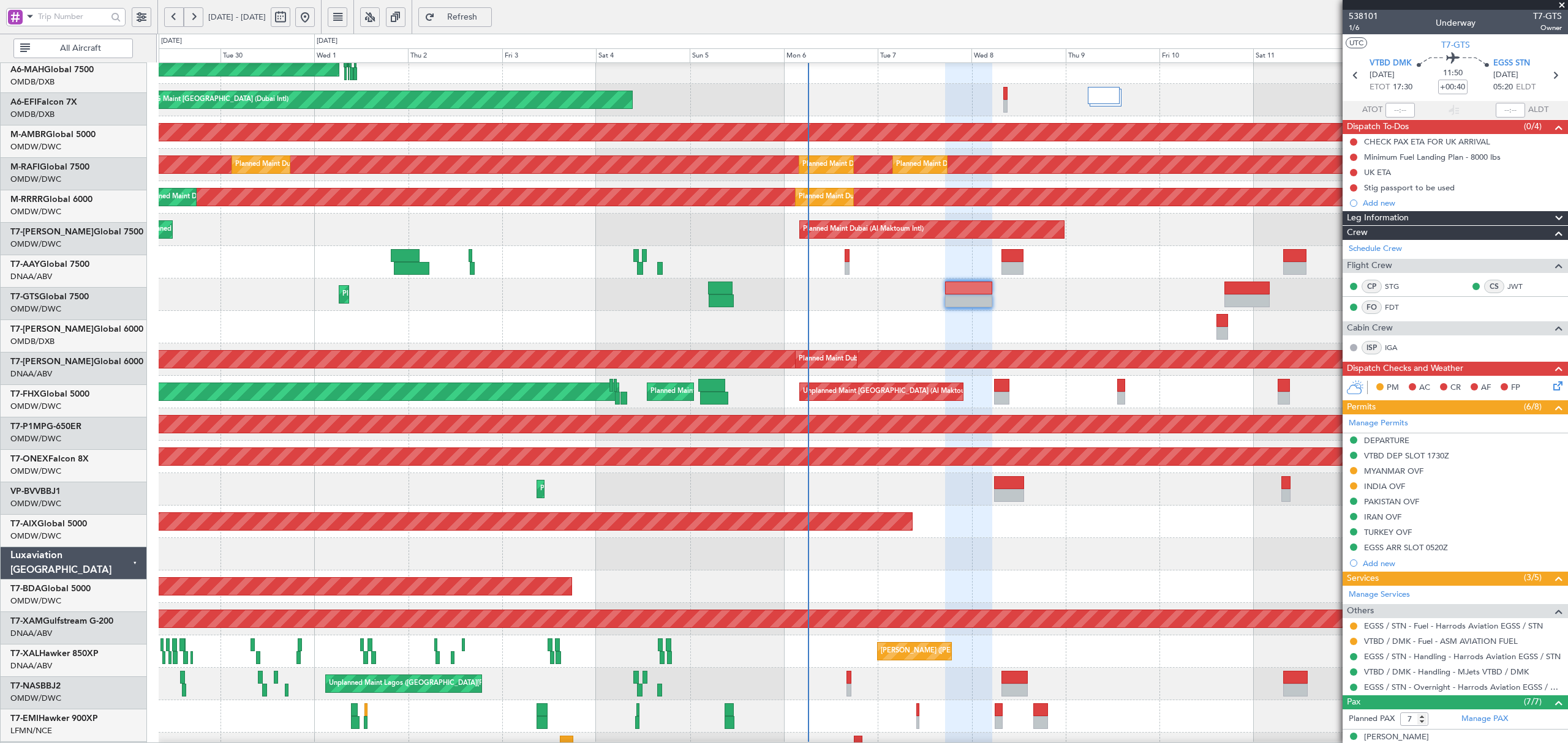
click at [928, 585] on div "AOG Maint Dubai (Al Maktoum Intl)" at bounding box center [862, 586] width 1408 height 33
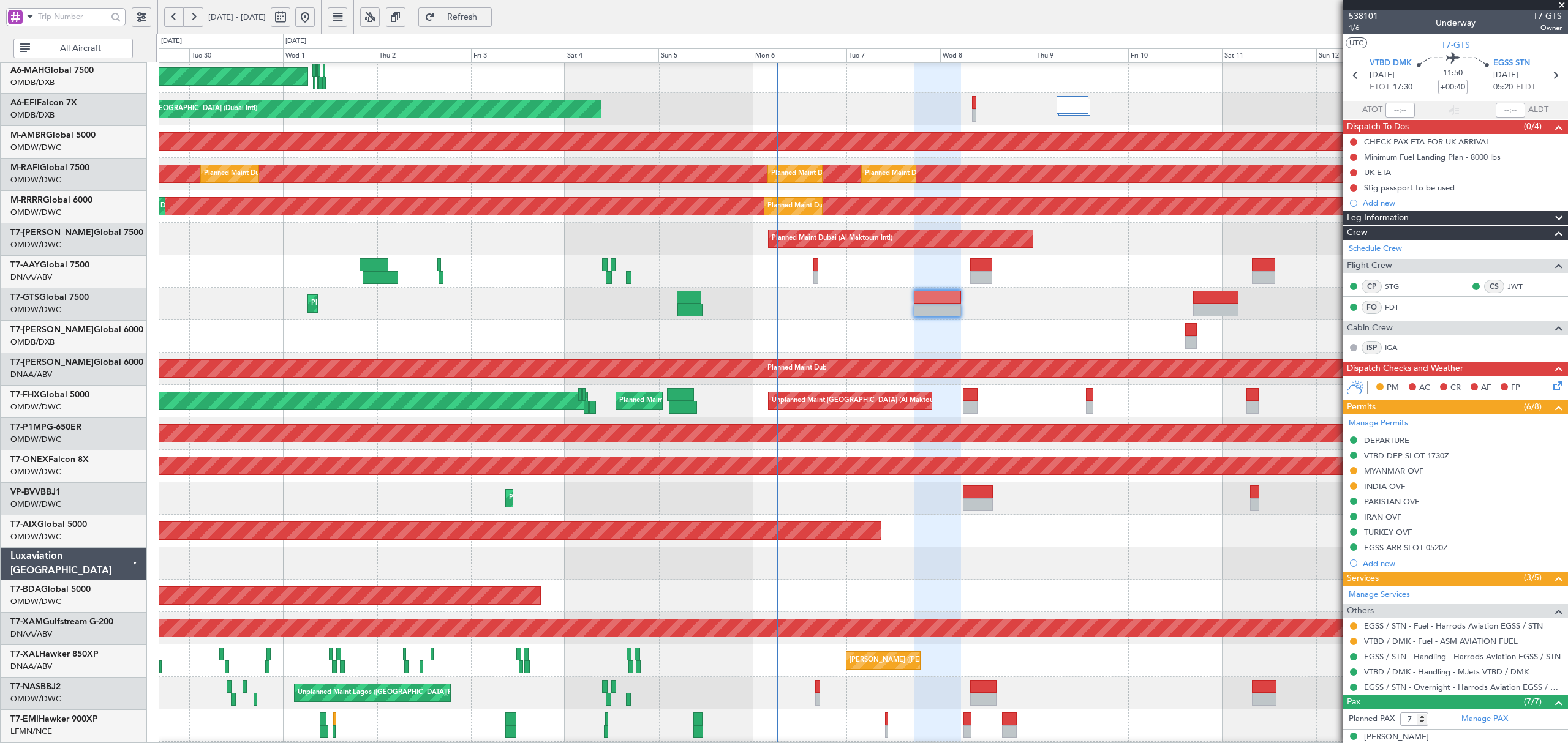
click at [96, 48] on span "All Aircraft" at bounding box center [80, 48] width 96 height 9
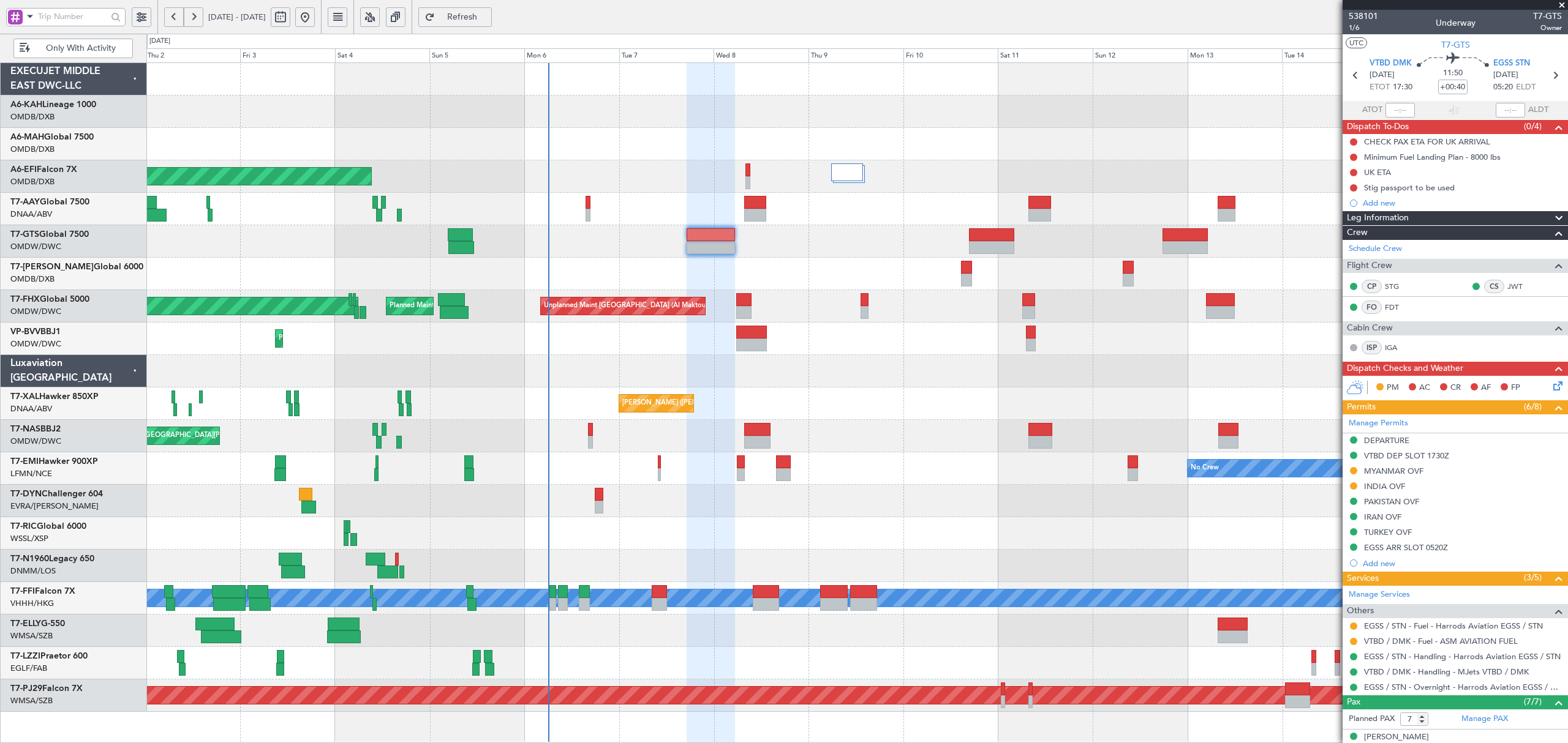
click at [636, 444] on div "Unplanned Maint Lagos ([GEOGRAPHIC_DATA][PERSON_NAME])" at bounding box center [857, 436] width 1421 height 33
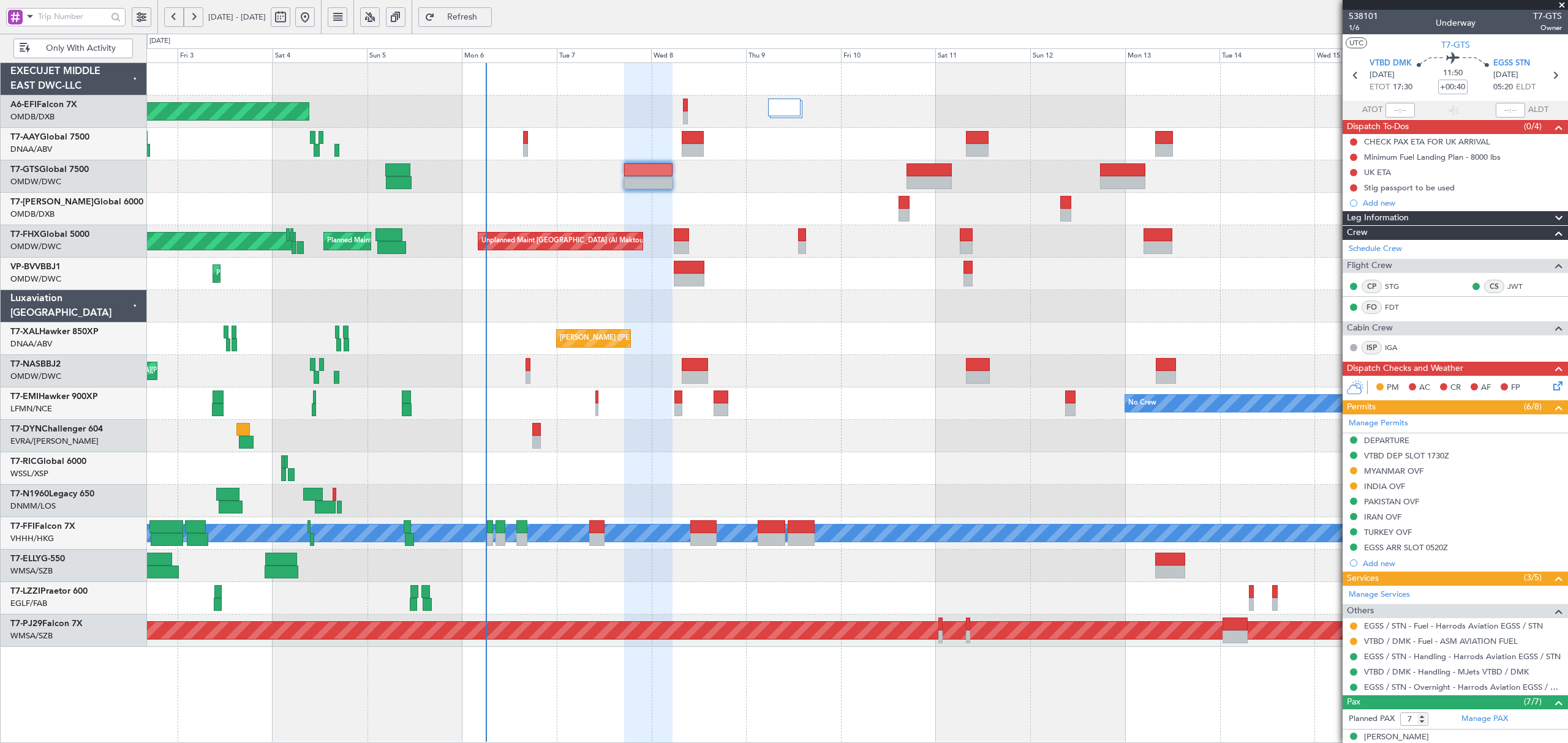
click at [563, 365] on div "Unplanned Maint Lagos ([GEOGRAPHIC_DATA][PERSON_NAME])" at bounding box center [857, 371] width 1421 height 33
click at [758, 417] on div "No Crew" at bounding box center [857, 404] width 1421 height 33
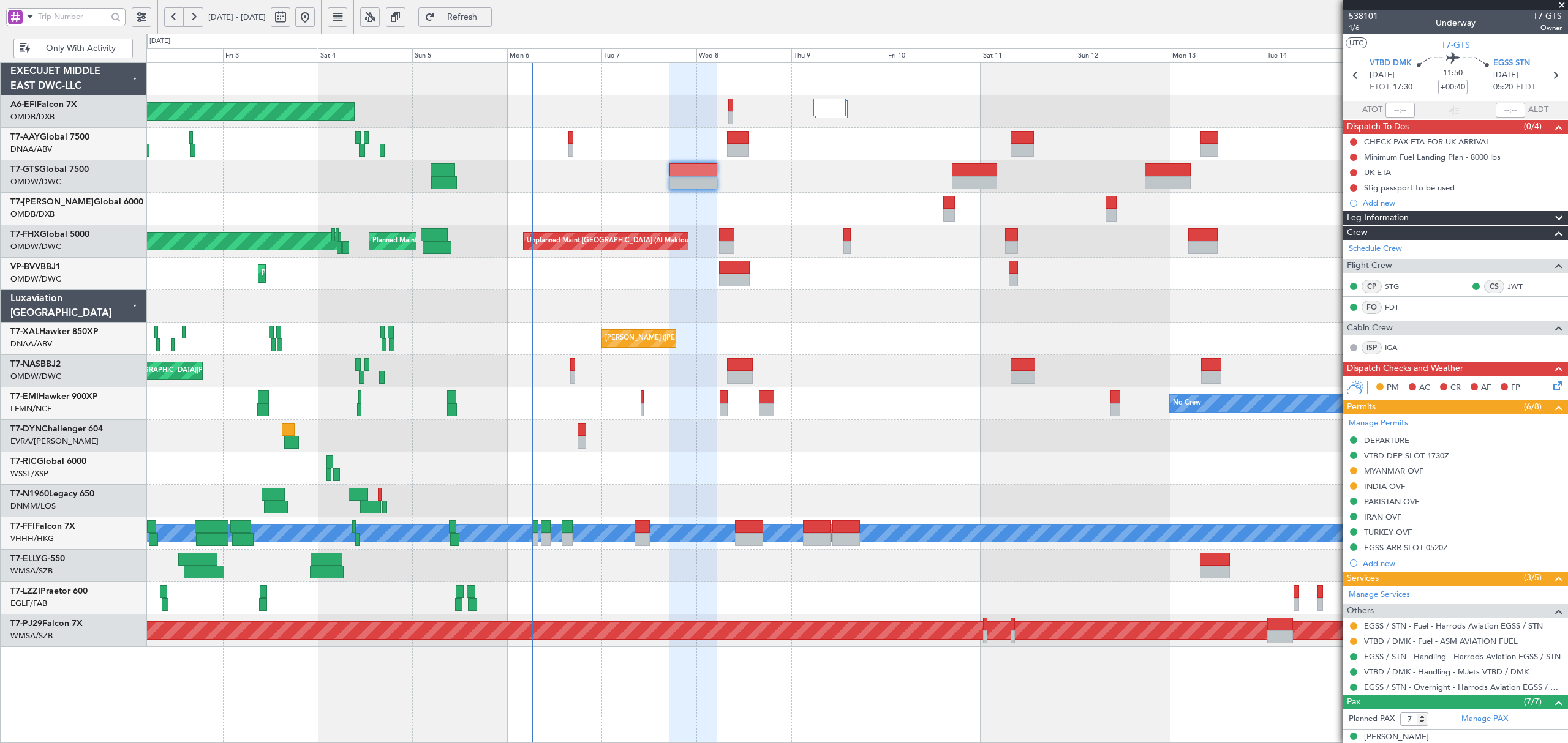
click at [356, 358] on div "AOG Maint [GEOGRAPHIC_DATA] (Dubai Intl) Unplanned Maint [GEOGRAPHIC_DATA] (Al …" at bounding box center [857, 354] width 1421 height 584
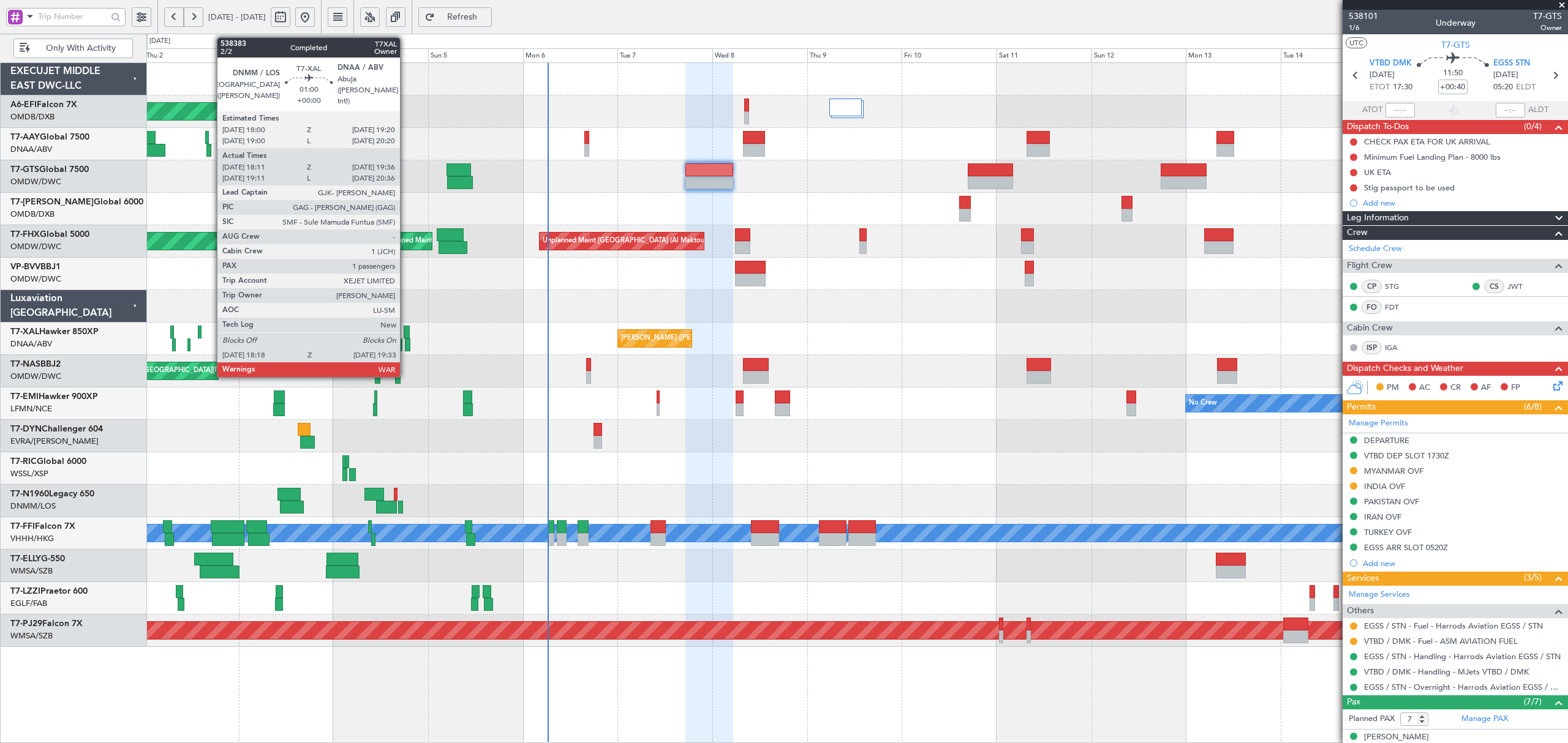
click at [406, 346] on div at bounding box center [407, 345] width 6 height 13
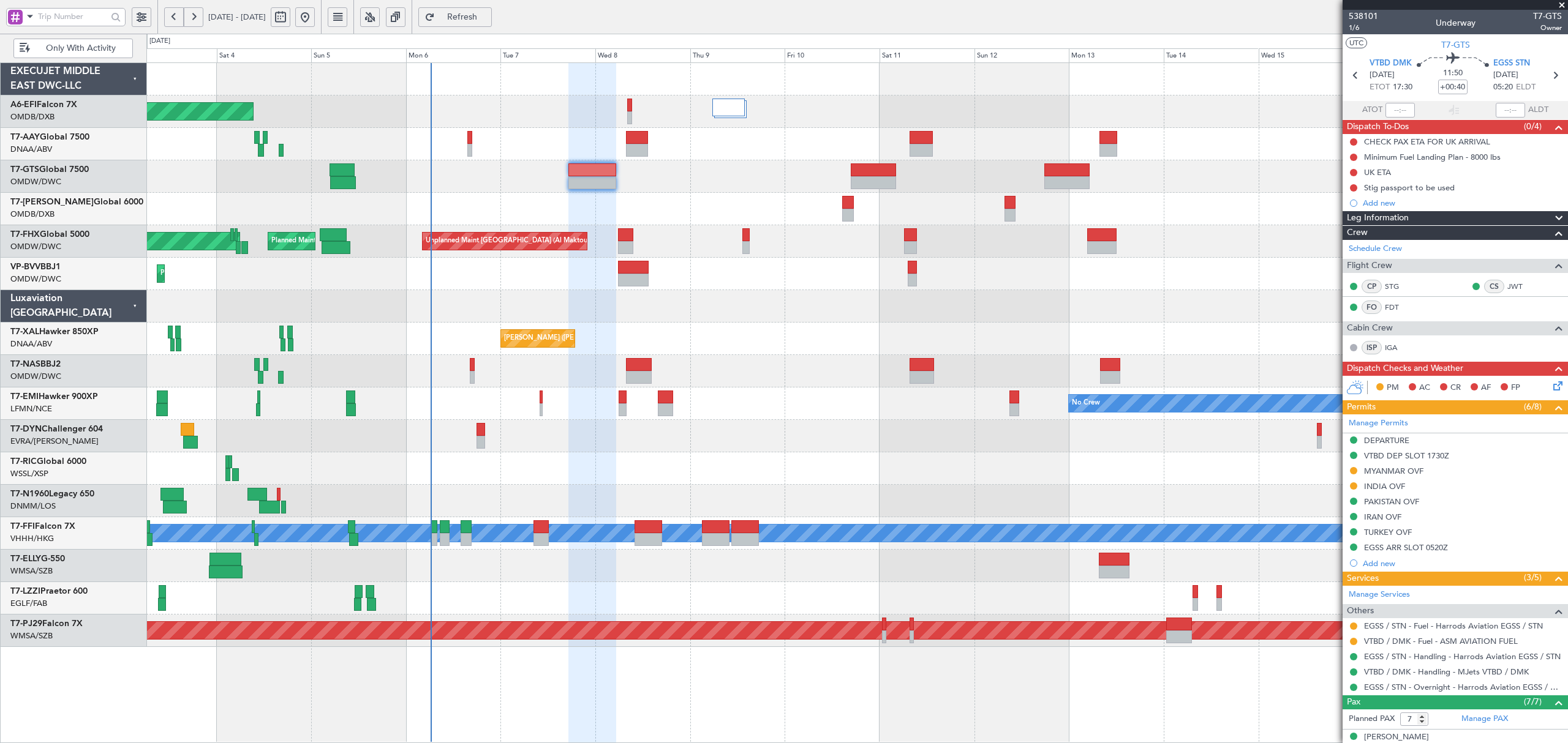
click at [480, 432] on div at bounding box center [857, 436] width 1421 height 33
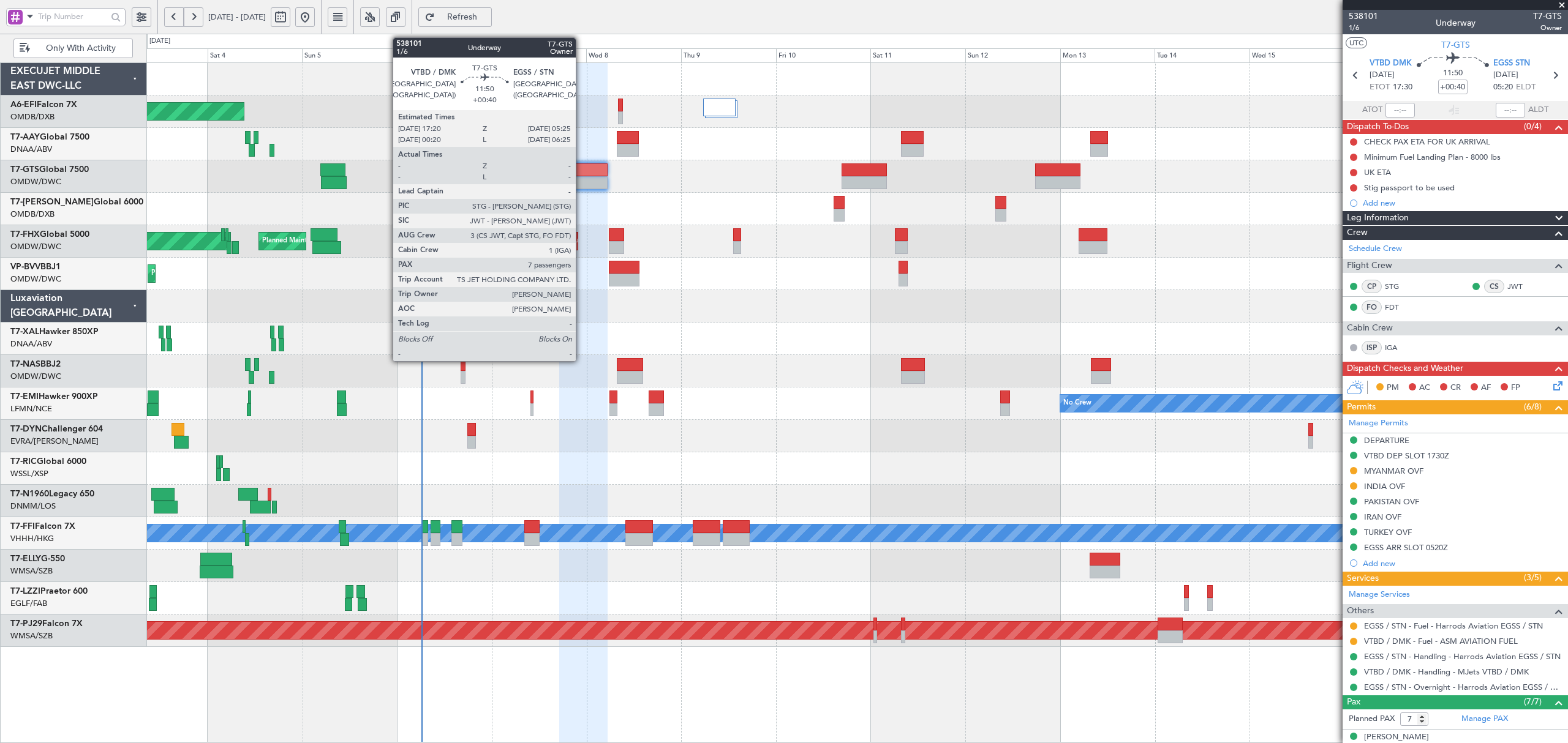
click at [582, 174] on div at bounding box center [583, 170] width 48 height 13
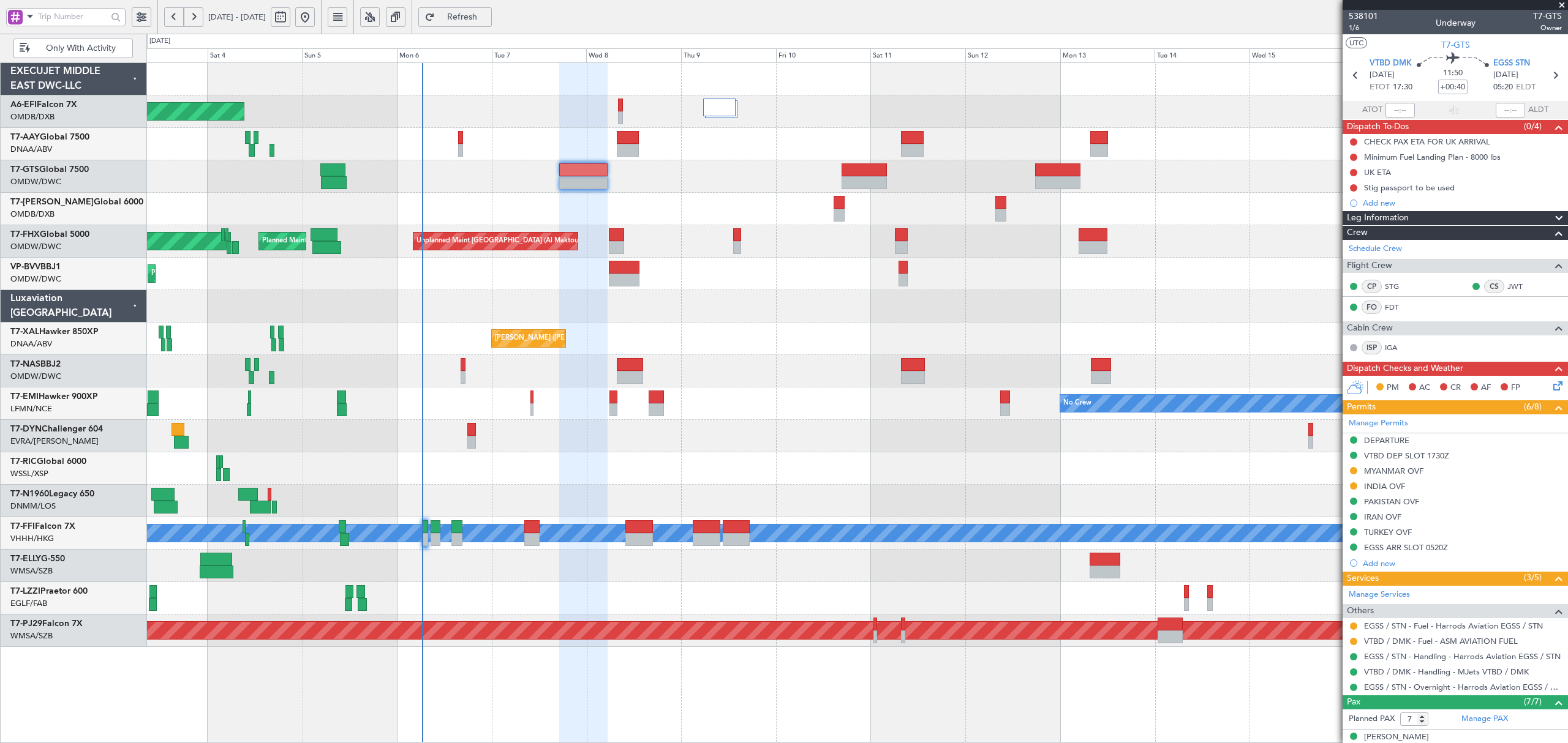
click at [69, 45] on span "Only With Activity" at bounding box center [80, 48] width 96 height 9
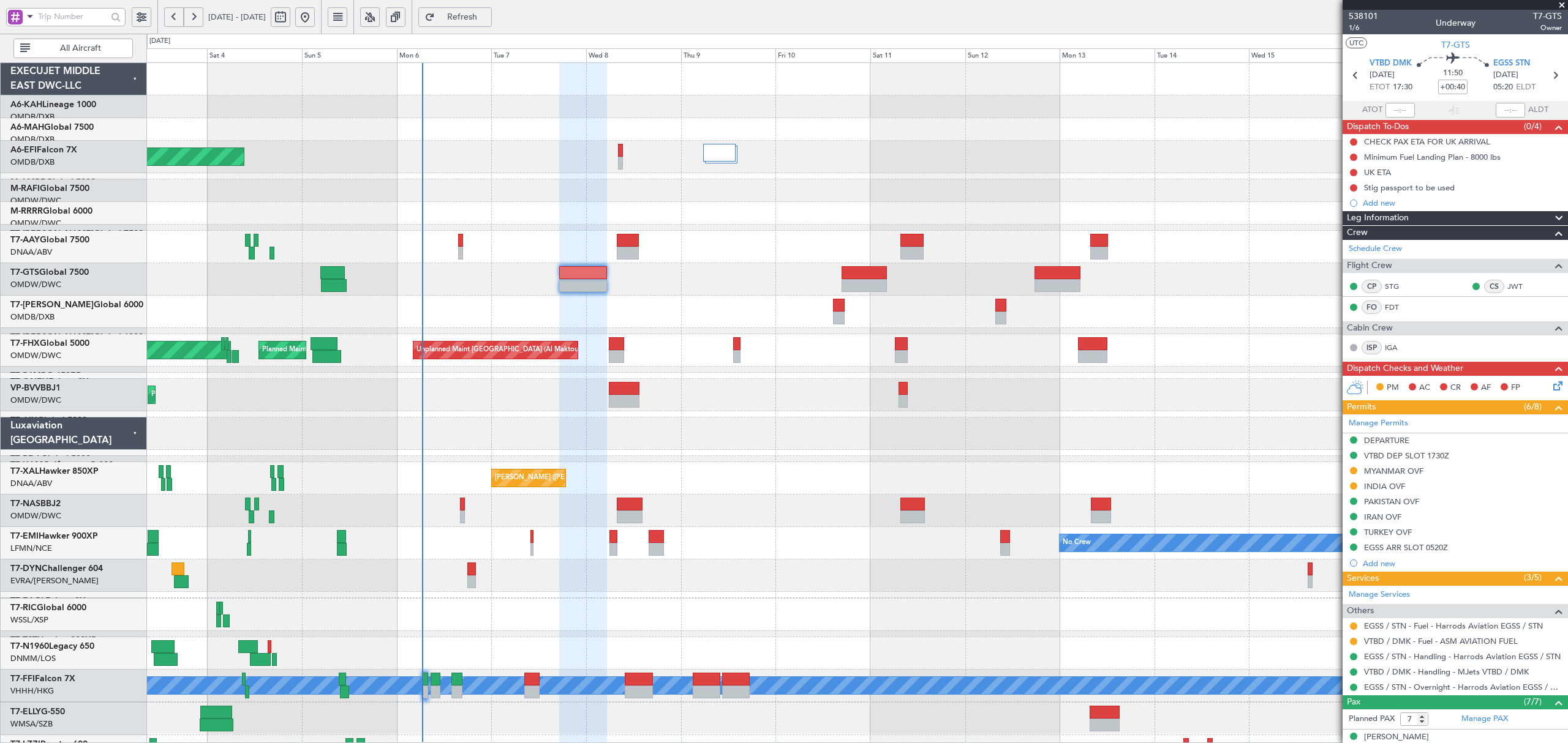
click at [260, 307] on div "AOG Maint [GEOGRAPHIC_DATA] (Dubai Intl) Planned Maint [GEOGRAPHIC_DATA] (Al Ma…" at bounding box center [857, 436] width 1421 height 748
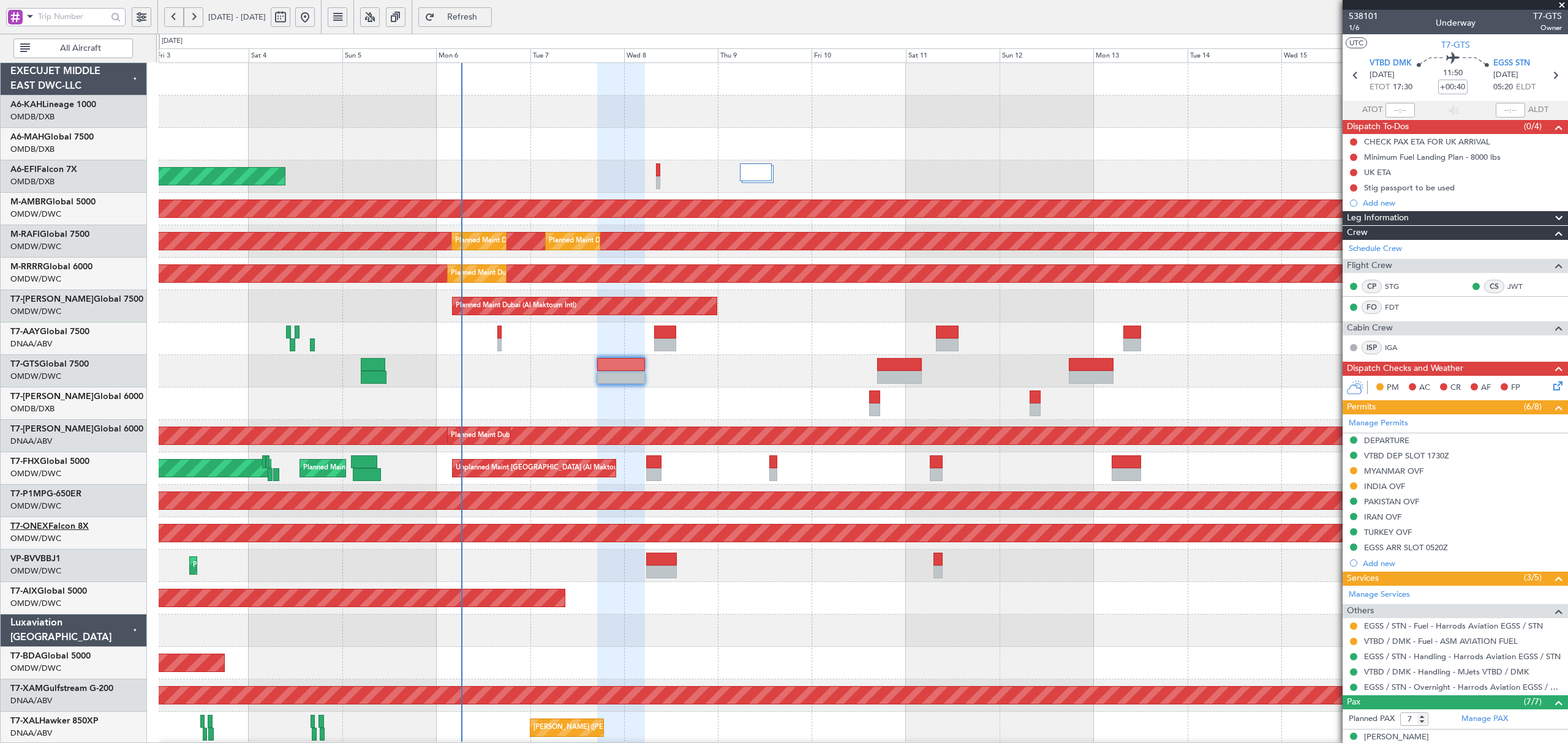
click at [80, 526] on link "T7-ONEX Falcon 8X" at bounding box center [49, 526] width 78 height 9
click at [53, 560] on link "VP-BVV BBJ1" at bounding box center [35, 558] width 50 height 9
click at [497, 381] on div "Planned Maint Dubai (Al Maktoum Intl) Planned Maint [GEOGRAPHIC_DATA] (Seletar)" at bounding box center [862, 371] width 1408 height 33
